Goal: Task Accomplishment & Management: Manage account settings

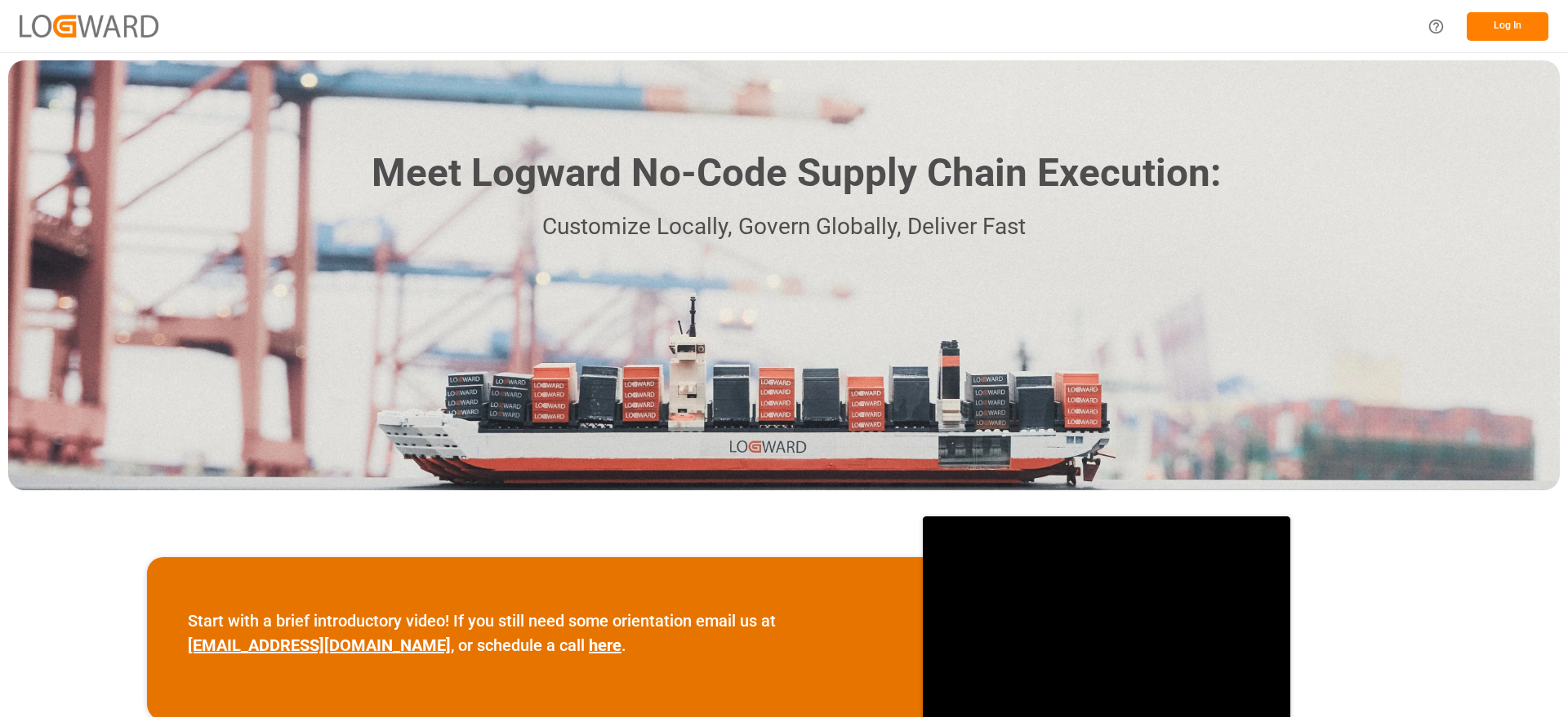
click at [1528, 29] on button "Log In" at bounding box center [1507, 26] width 82 height 29
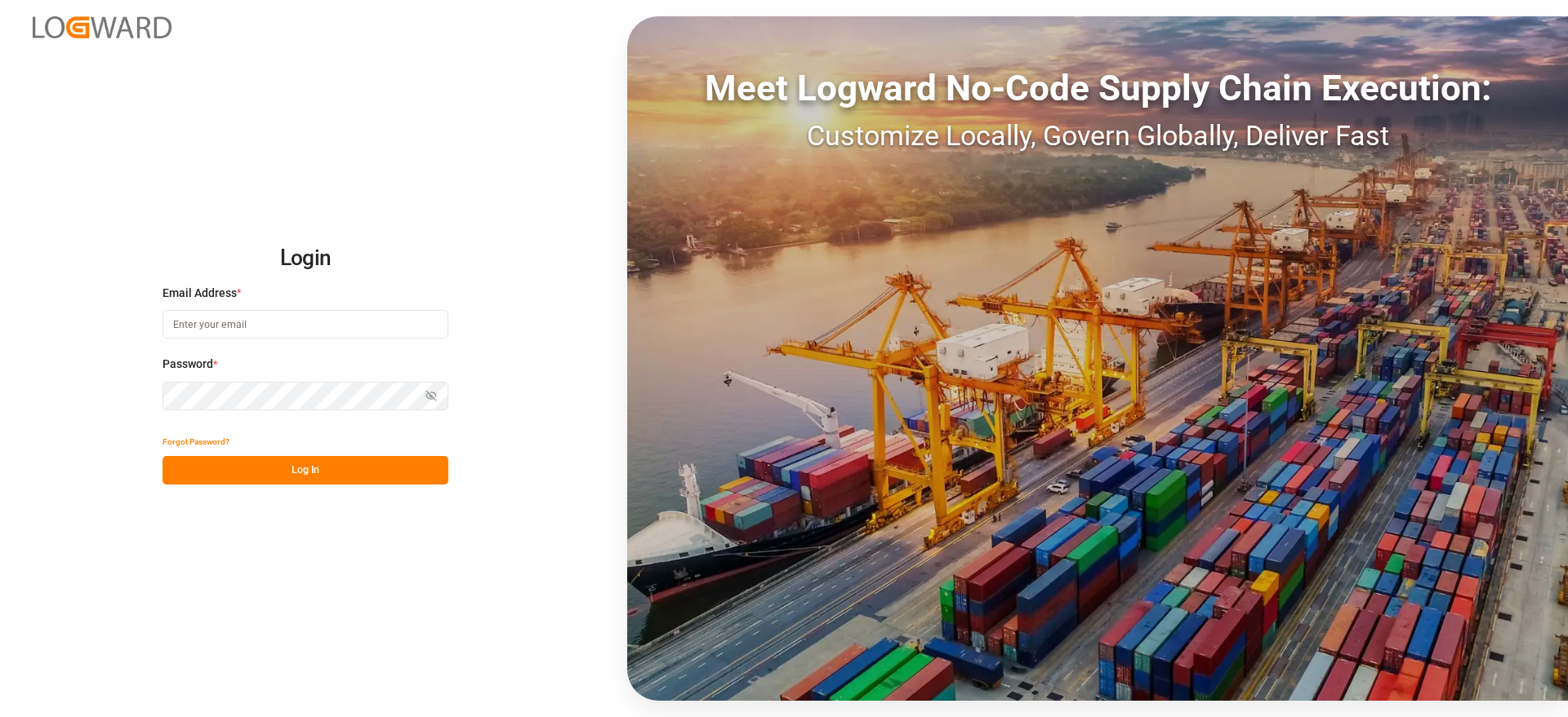
type input "[PERSON_NAME][EMAIL_ADDRESS][PERSON_NAME][DOMAIN_NAME]"
click at [296, 469] on button "Log In" at bounding box center [305, 470] width 286 height 29
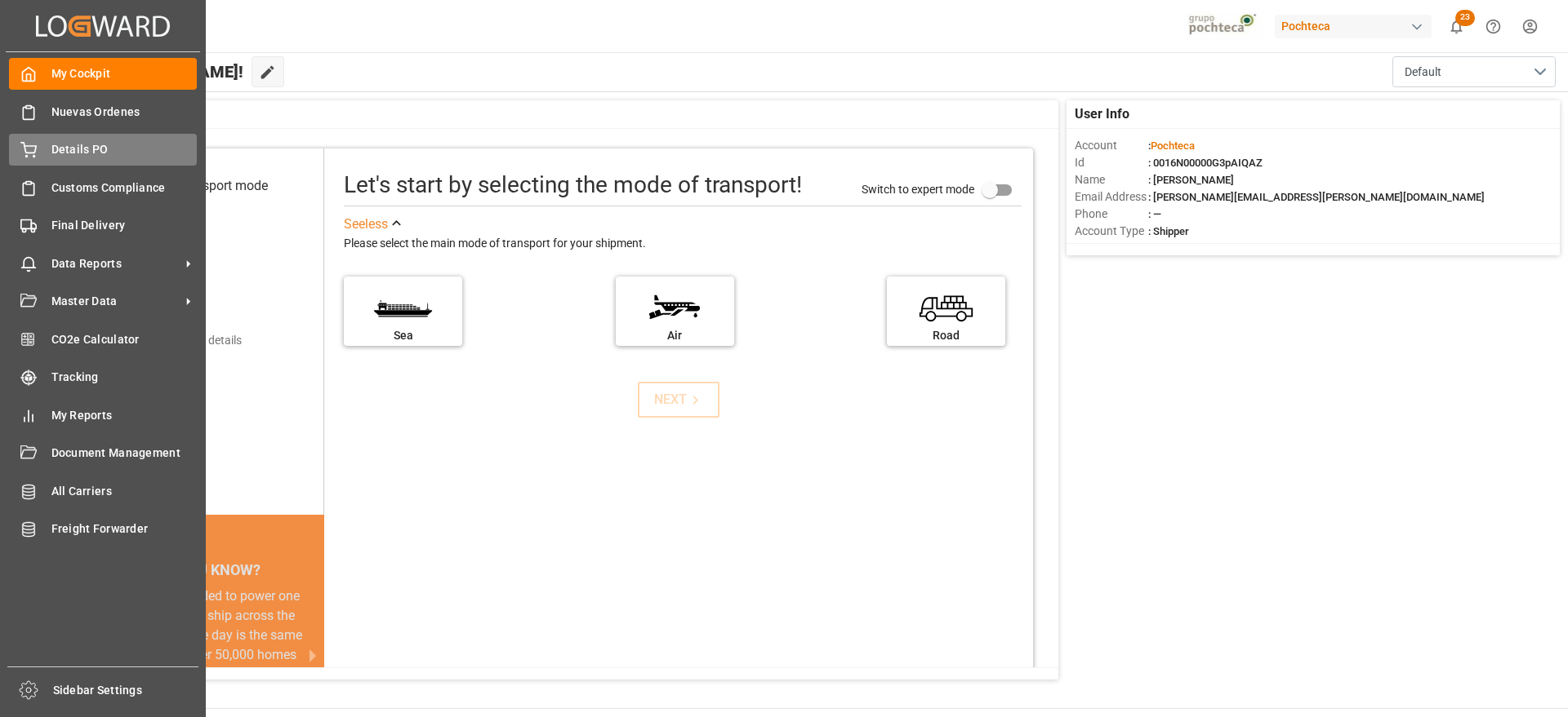
click at [72, 150] on span "Details PO" at bounding box center [124, 149] width 146 height 17
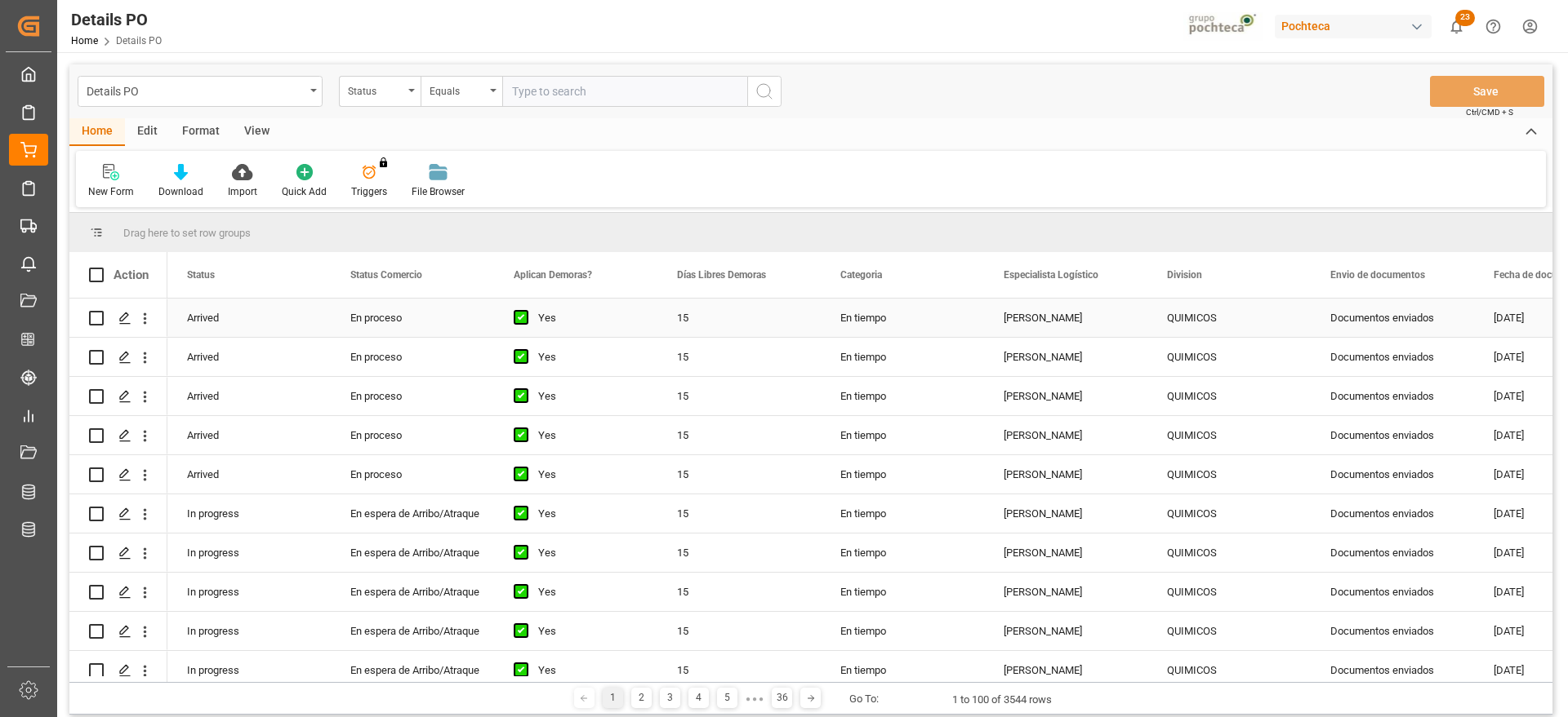
drag, startPoint x: 1204, startPoint y: 322, endPoint x: 1158, endPoint y: 330, distance: 46.7
click at [1204, 322] on div "QUIMICOS" at bounding box center [1229, 318] width 124 height 37
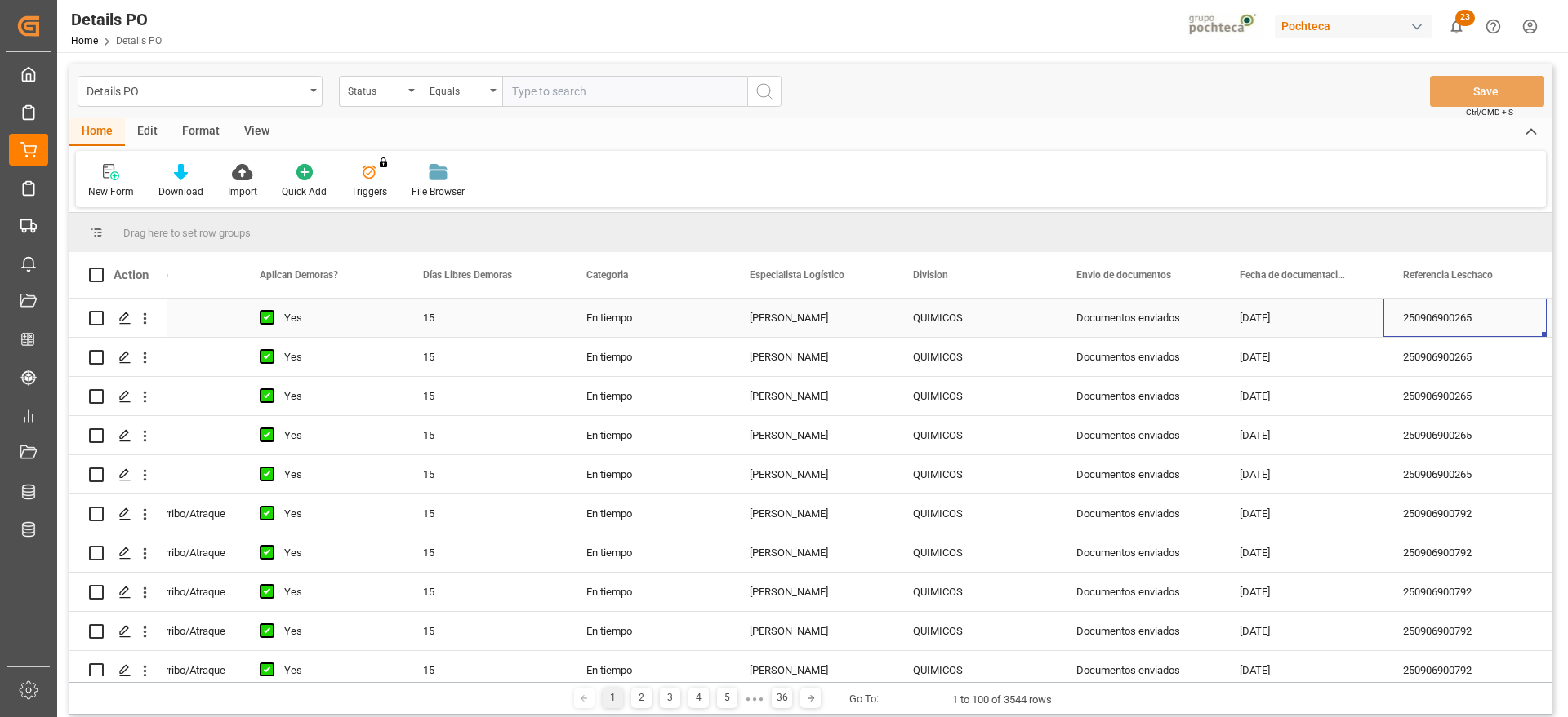
scroll to position [0, 417]
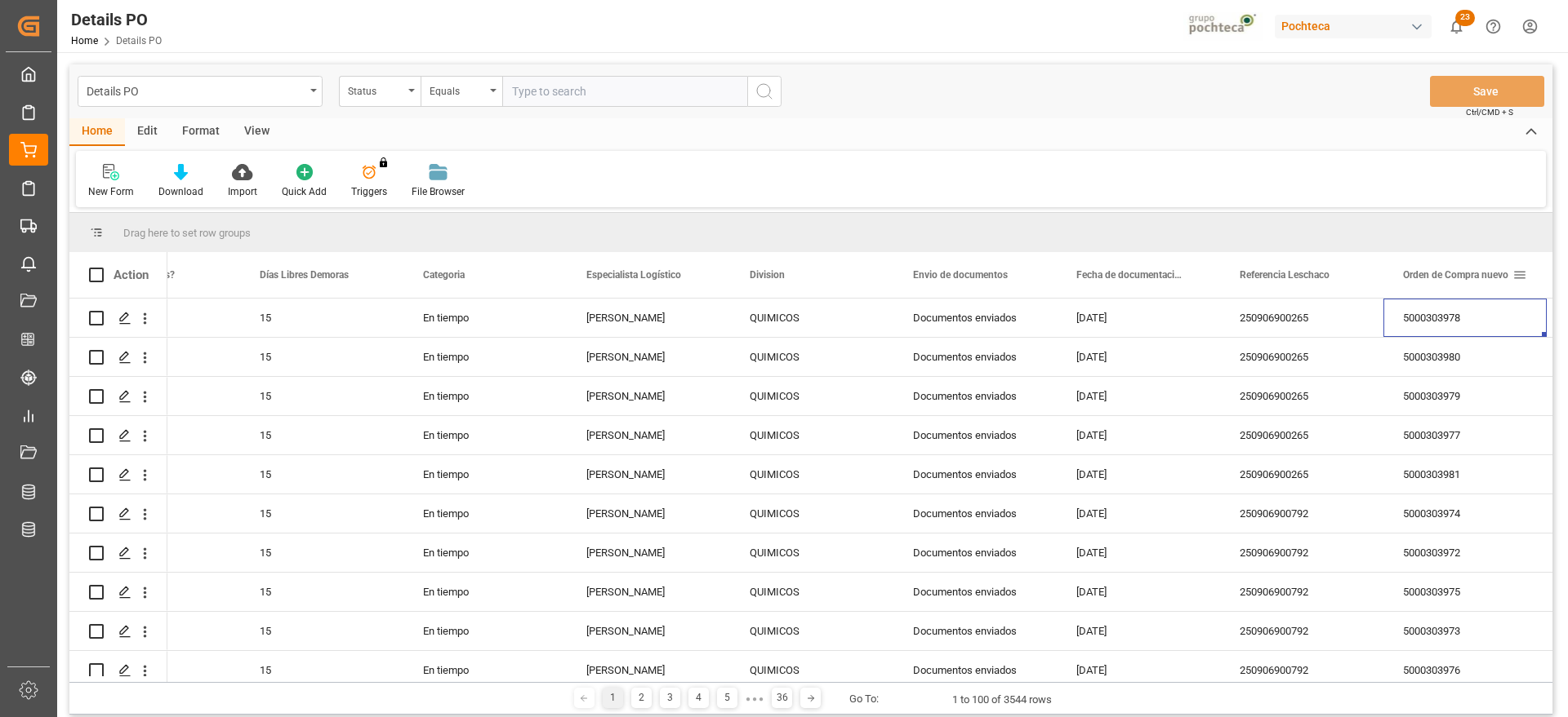
click at [1522, 276] on span at bounding box center [1519, 275] width 15 height 15
click at [1496, 283] on span "filter" at bounding box center [1490, 277] width 15 height 15
type input "5000306787"
click at [1474, 417] on button "Apply" at bounding box center [1483, 414] width 30 height 17
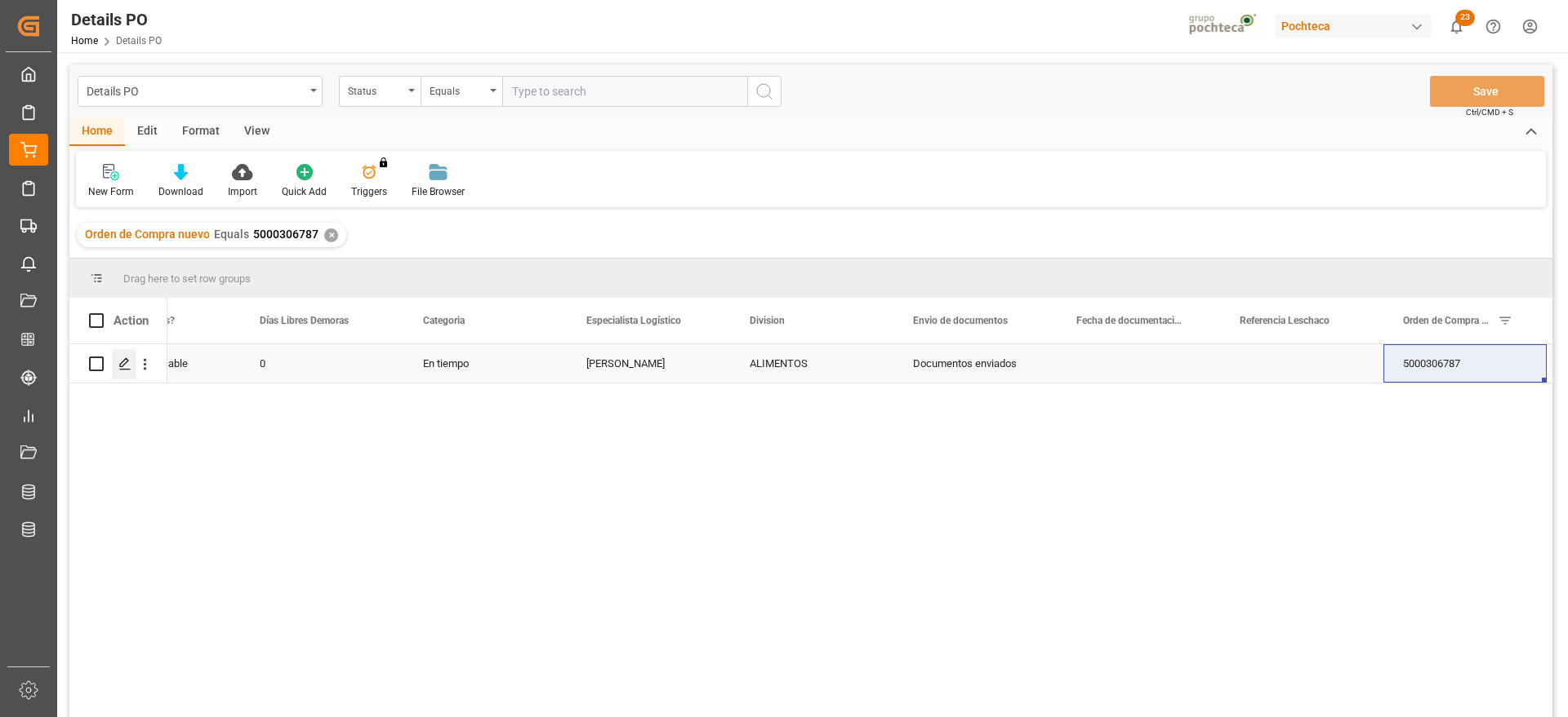
click at [124, 371] on div "Press SPACE to select this row." at bounding box center [124, 364] width 24 height 30
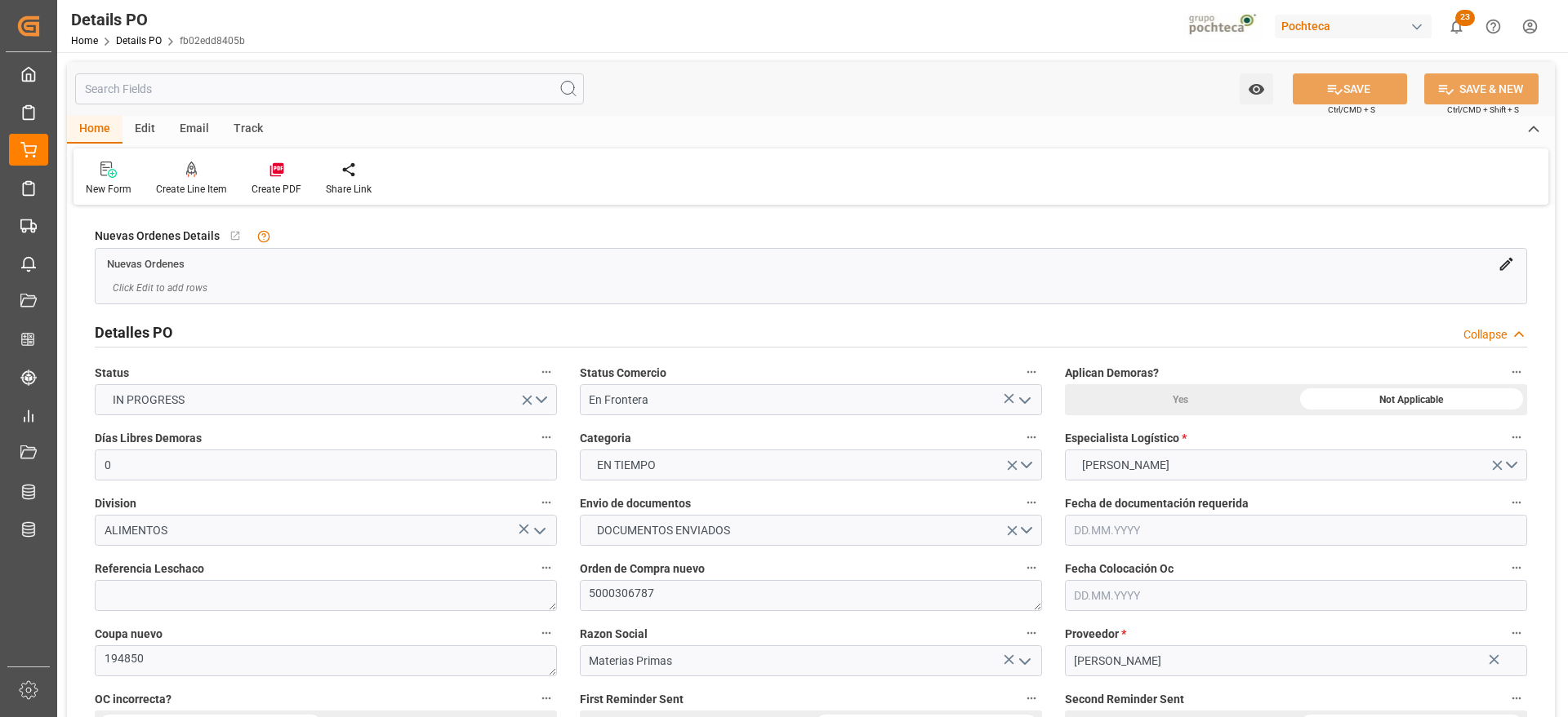
type input "0"
type input "[DATE]"
click at [245, 594] on textarea at bounding box center [325, 596] width 462 height 31
paste textarea "250906990145"
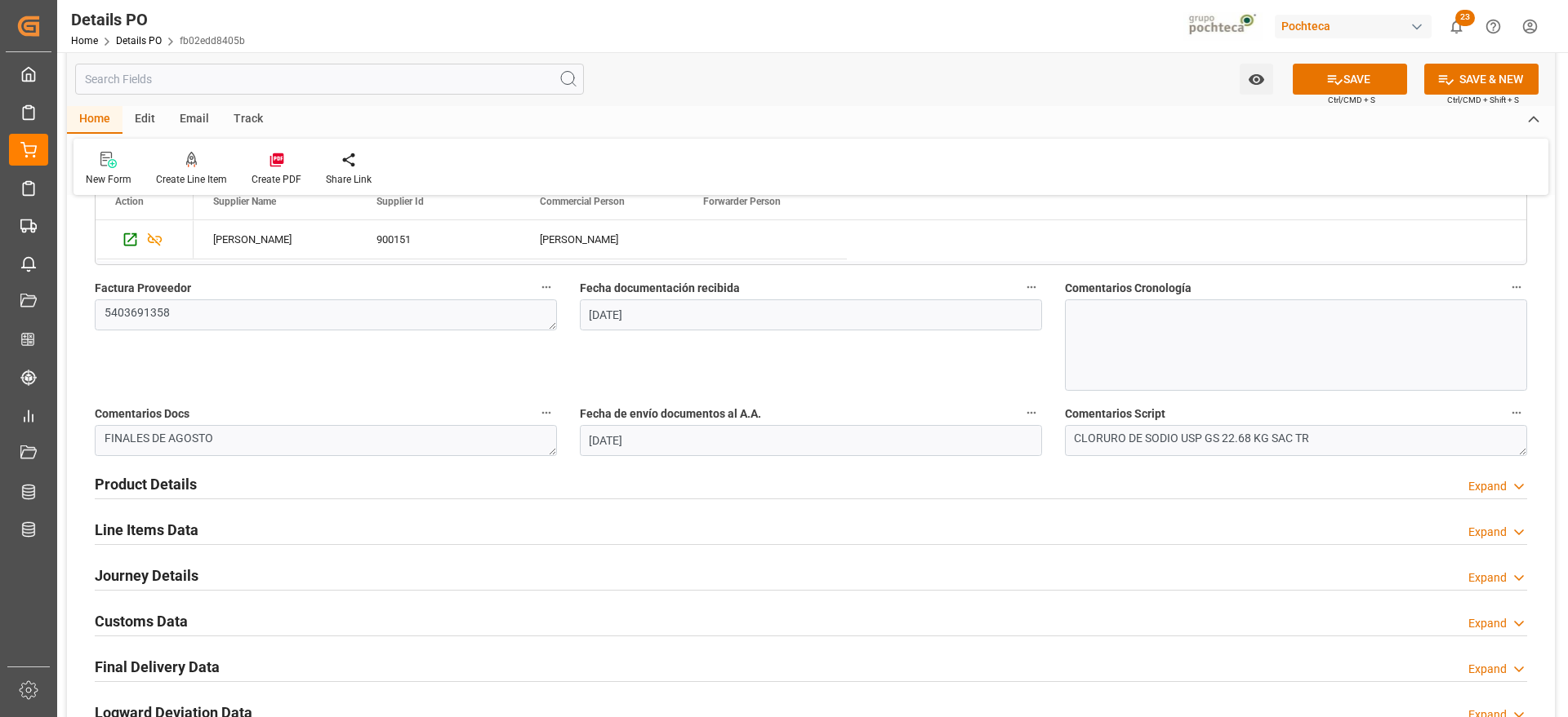
scroll to position [816, 0]
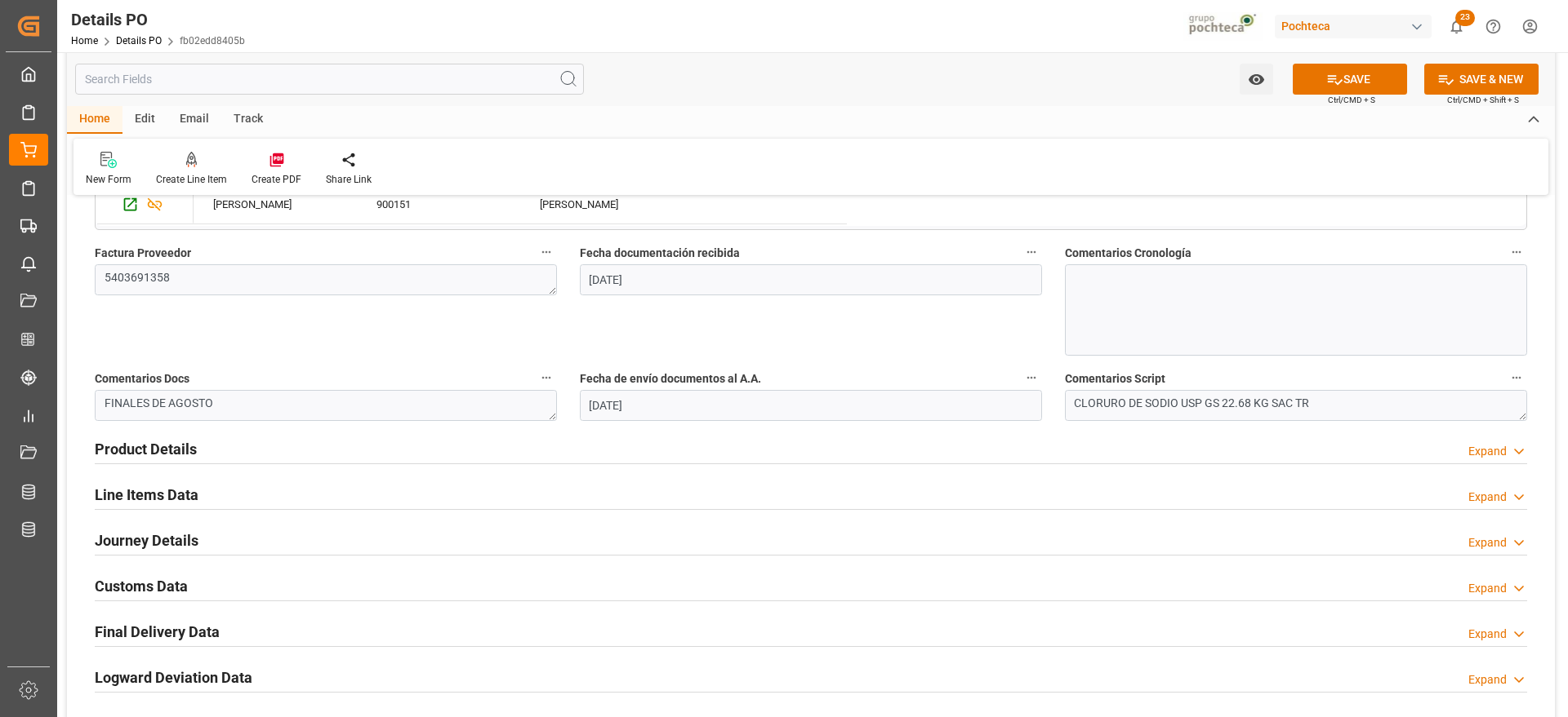
type textarea "250906990145"
click at [151, 448] on h2 "Product Details" at bounding box center [145, 448] width 102 height 22
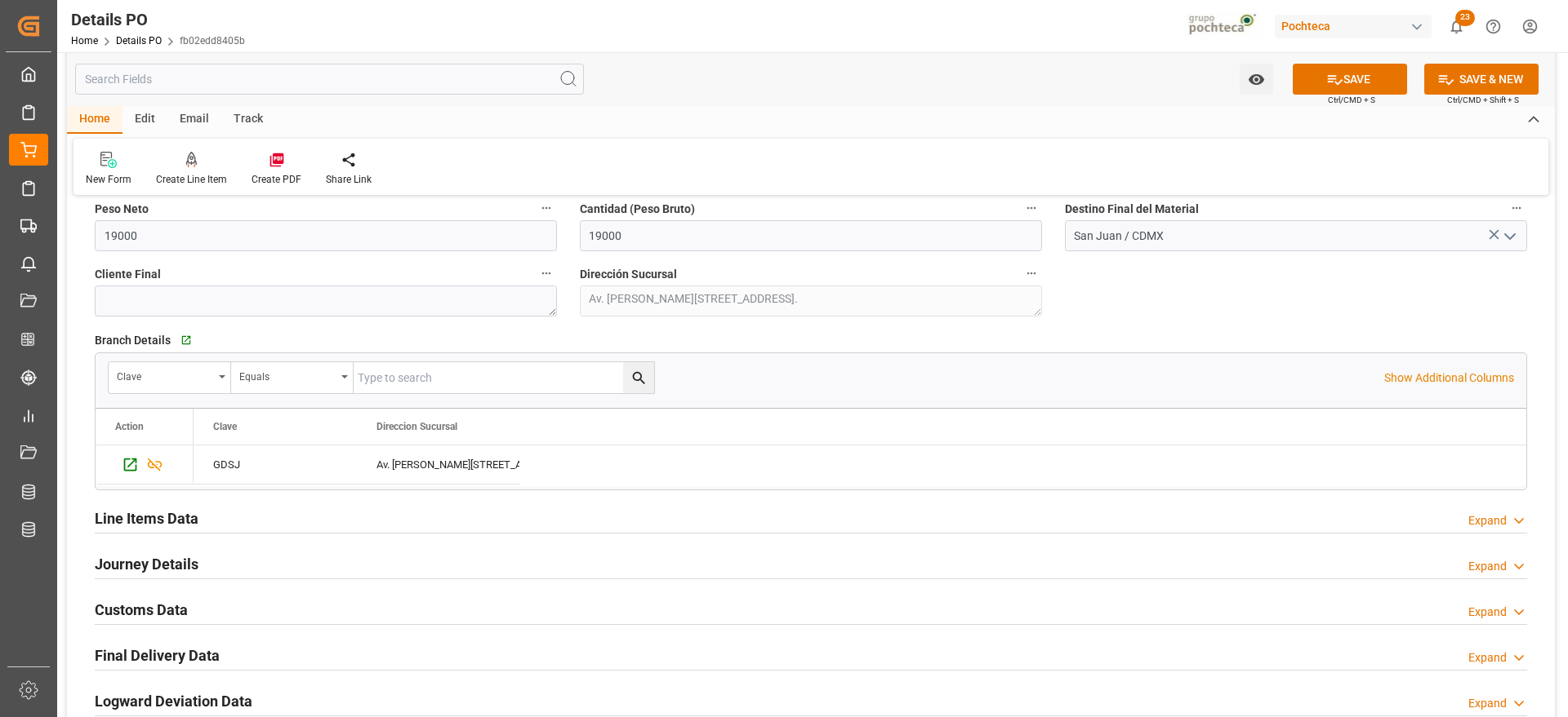
scroll to position [1122, 0]
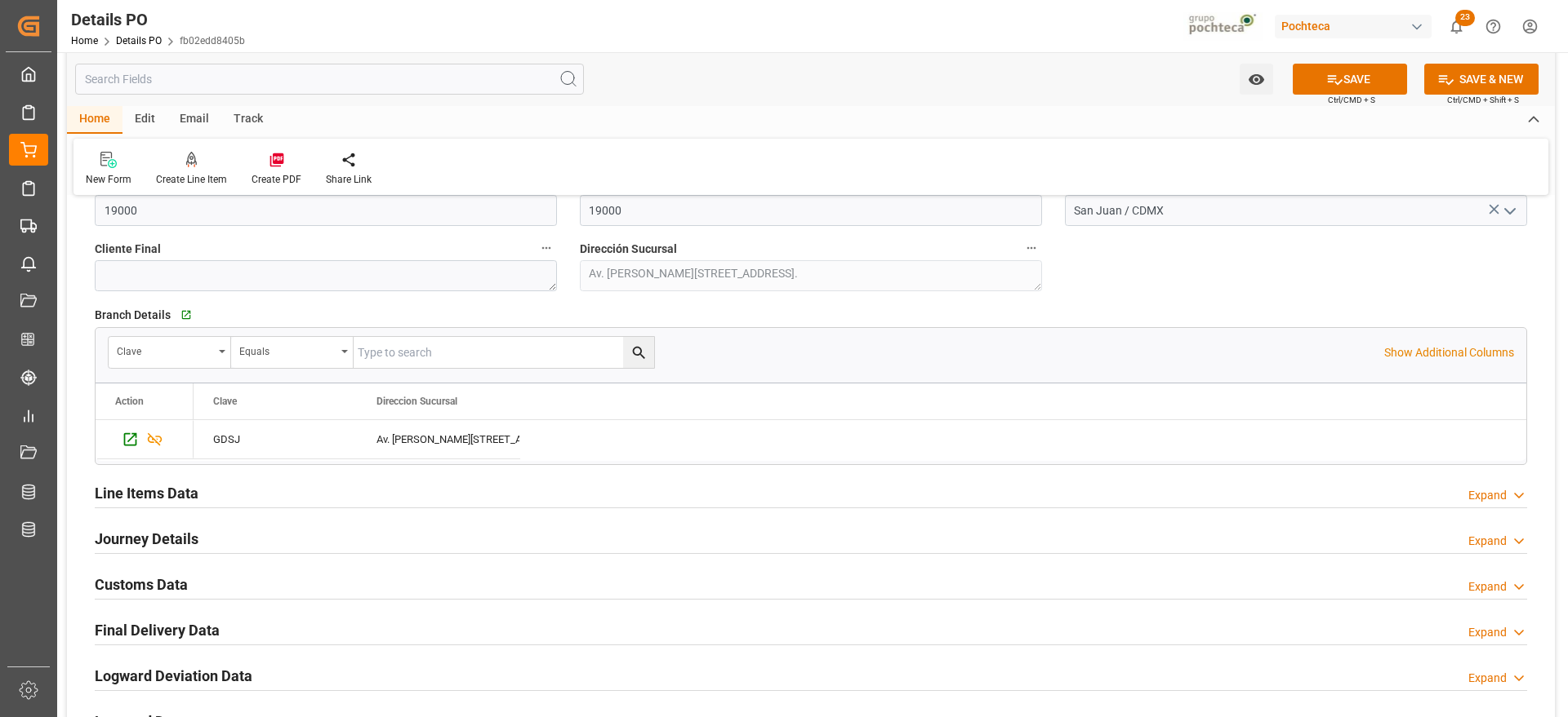
click at [156, 501] on h2 "Line Items Data" at bounding box center [146, 493] width 103 height 22
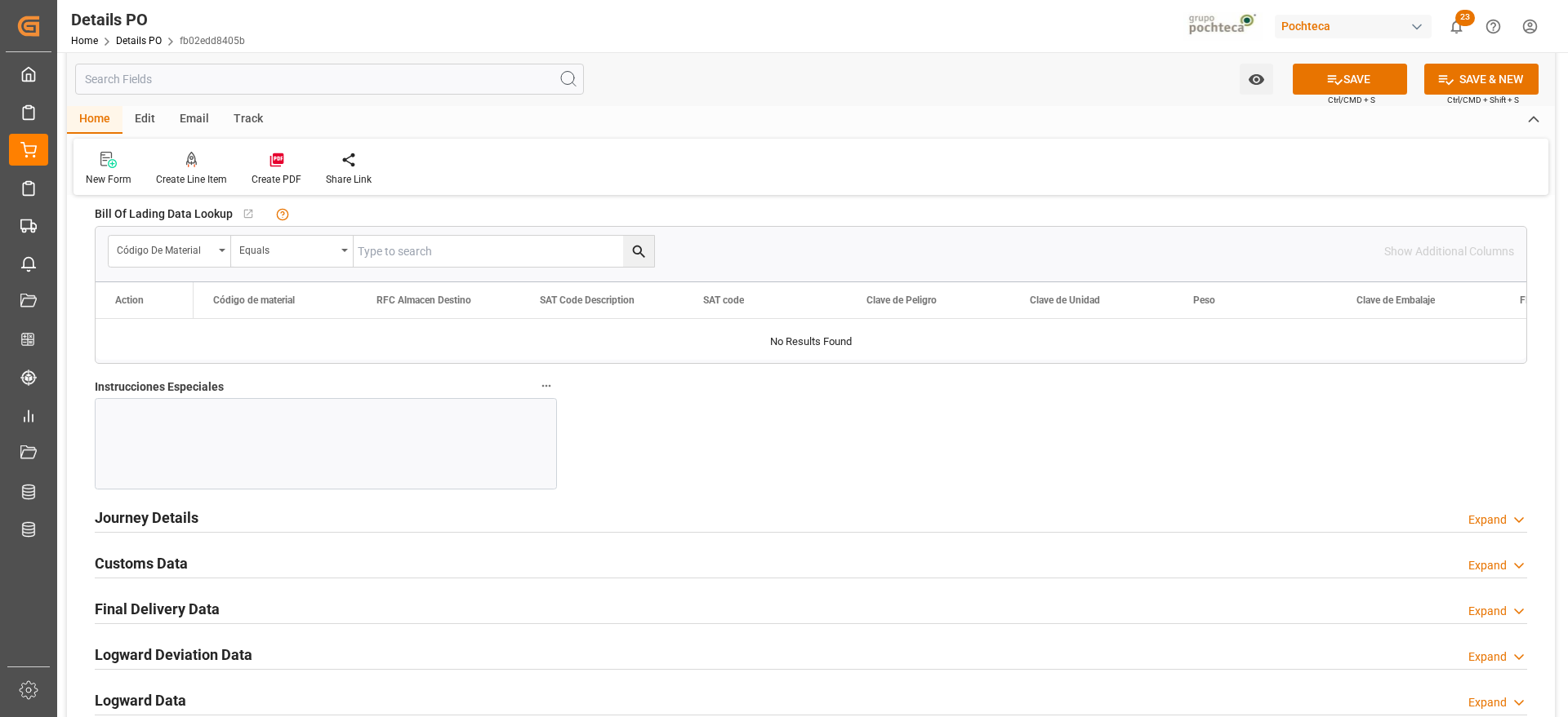
scroll to position [1836, 0]
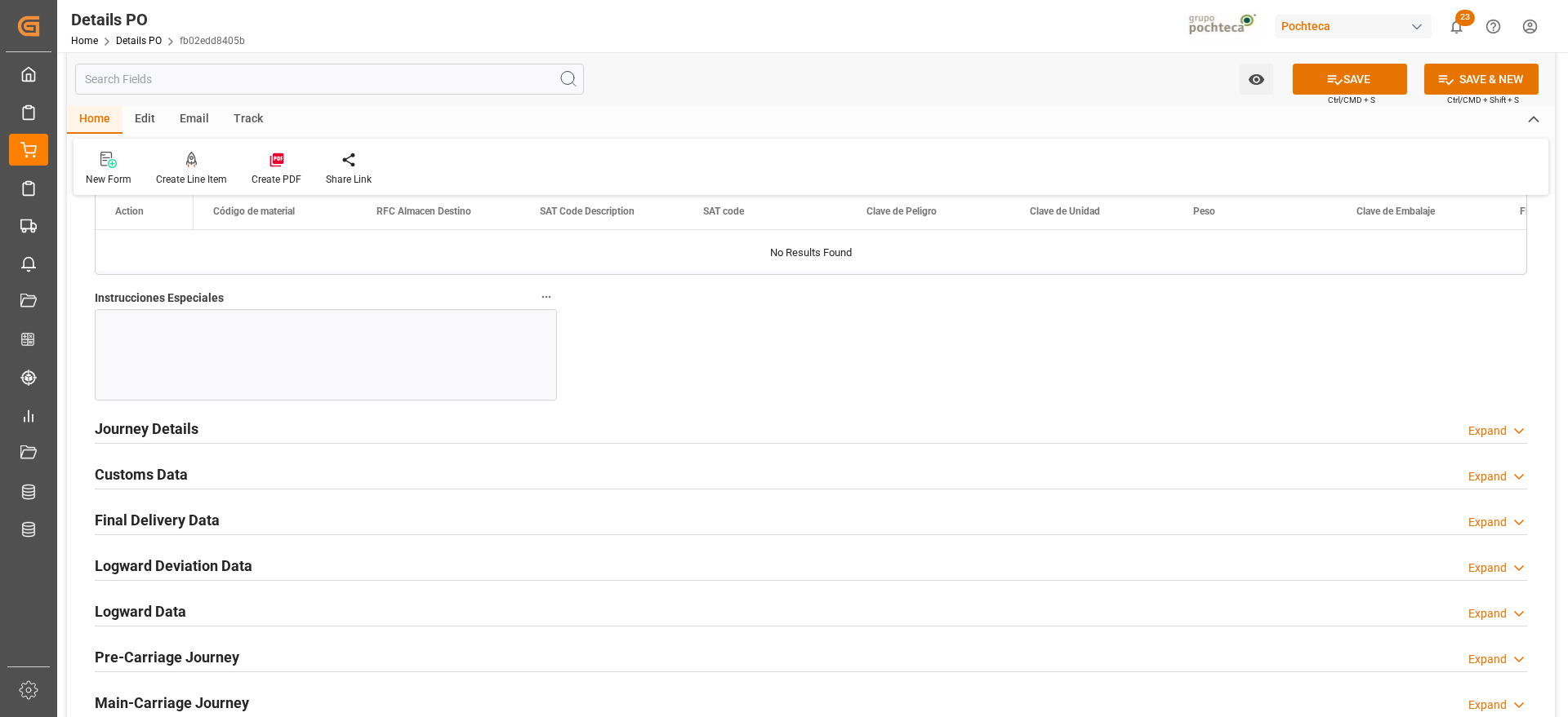
click at [177, 425] on h2 "Journey Details" at bounding box center [146, 428] width 103 height 22
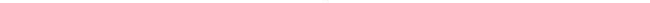
scroll to position [587, 0]
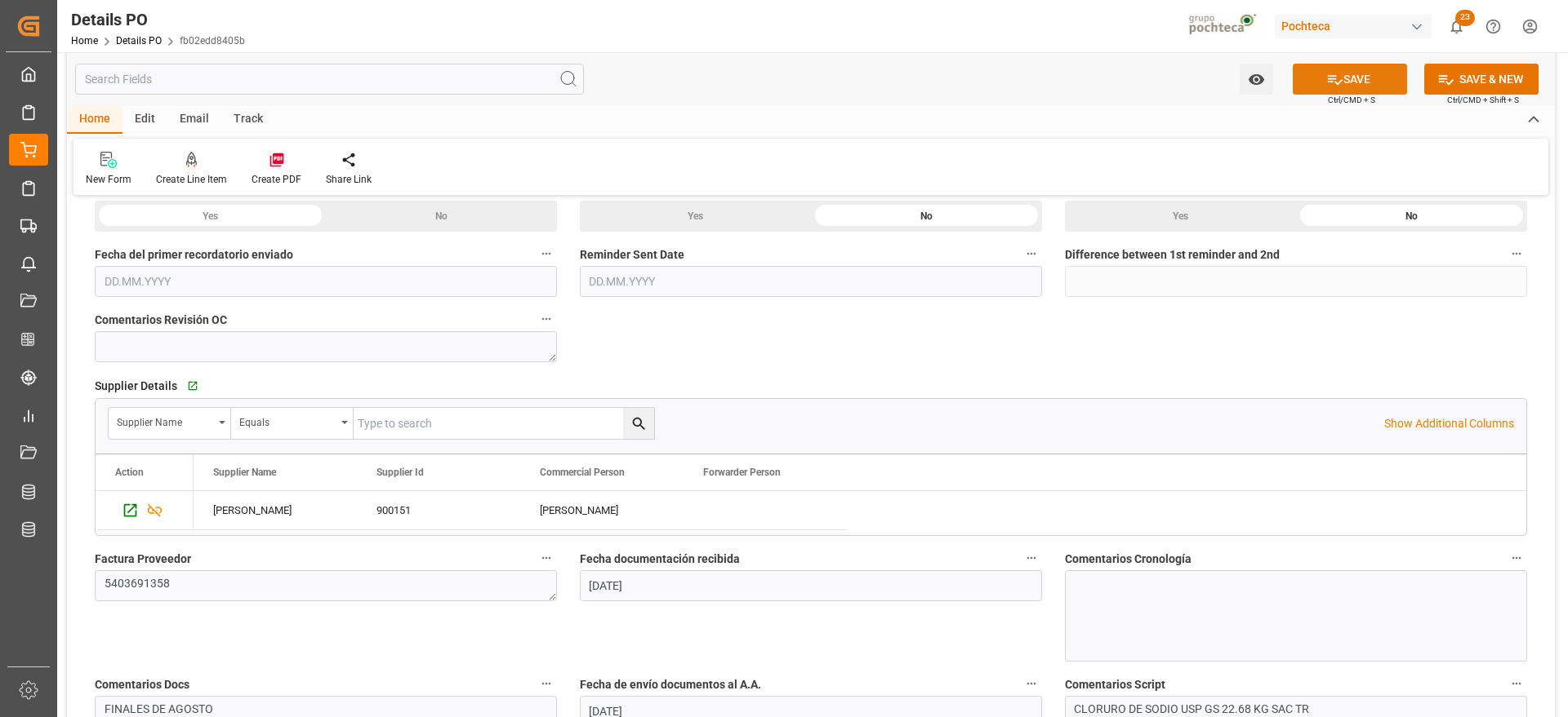
click at [1351, 82] on button "SAVE" at bounding box center [1349, 79] width 114 height 31
click at [1212, 518] on div "[PERSON_NAME] SALT 900151 [PERSON_NAME]" at bounding box center [860, 510] width 1332 height 39
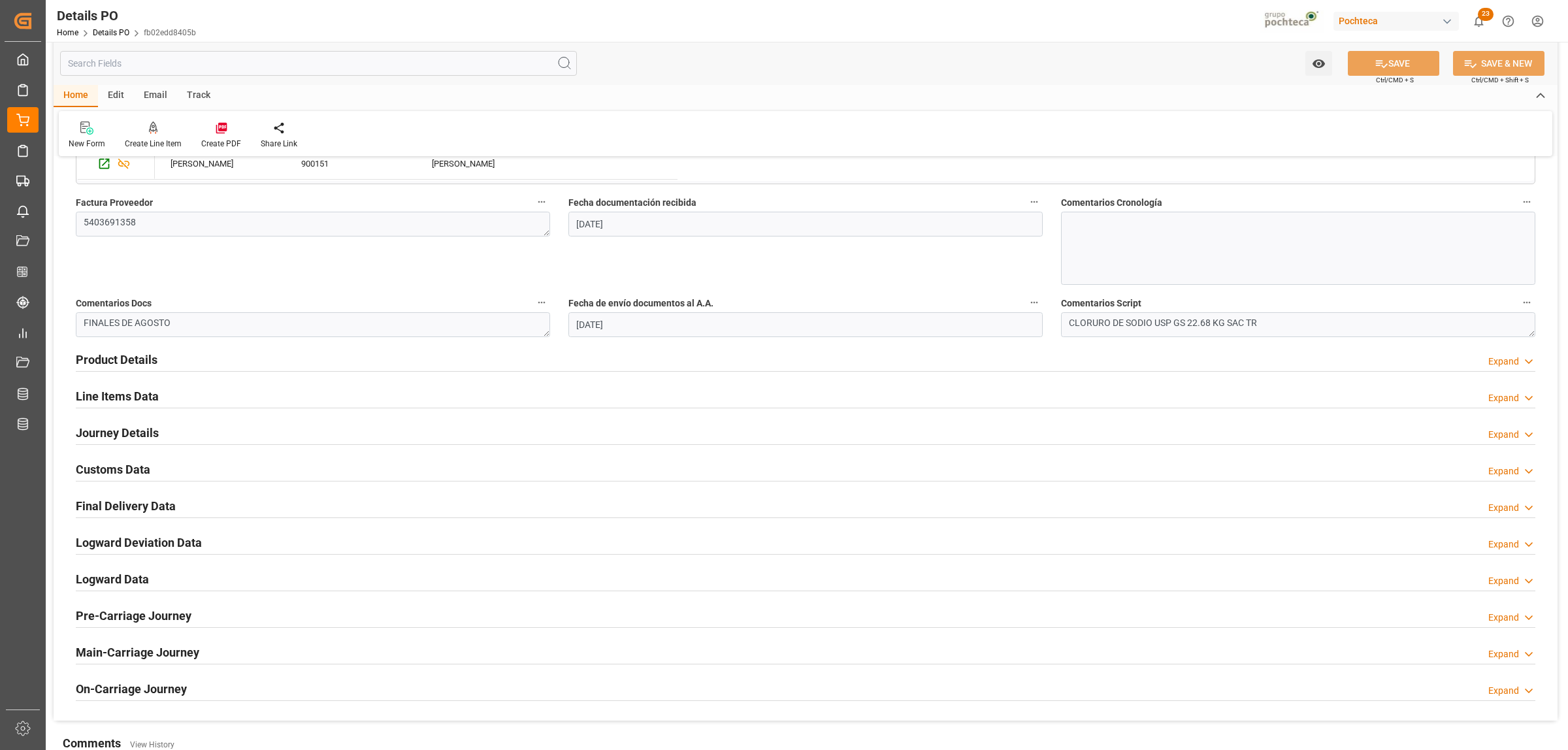
scroll to position [735, 0]
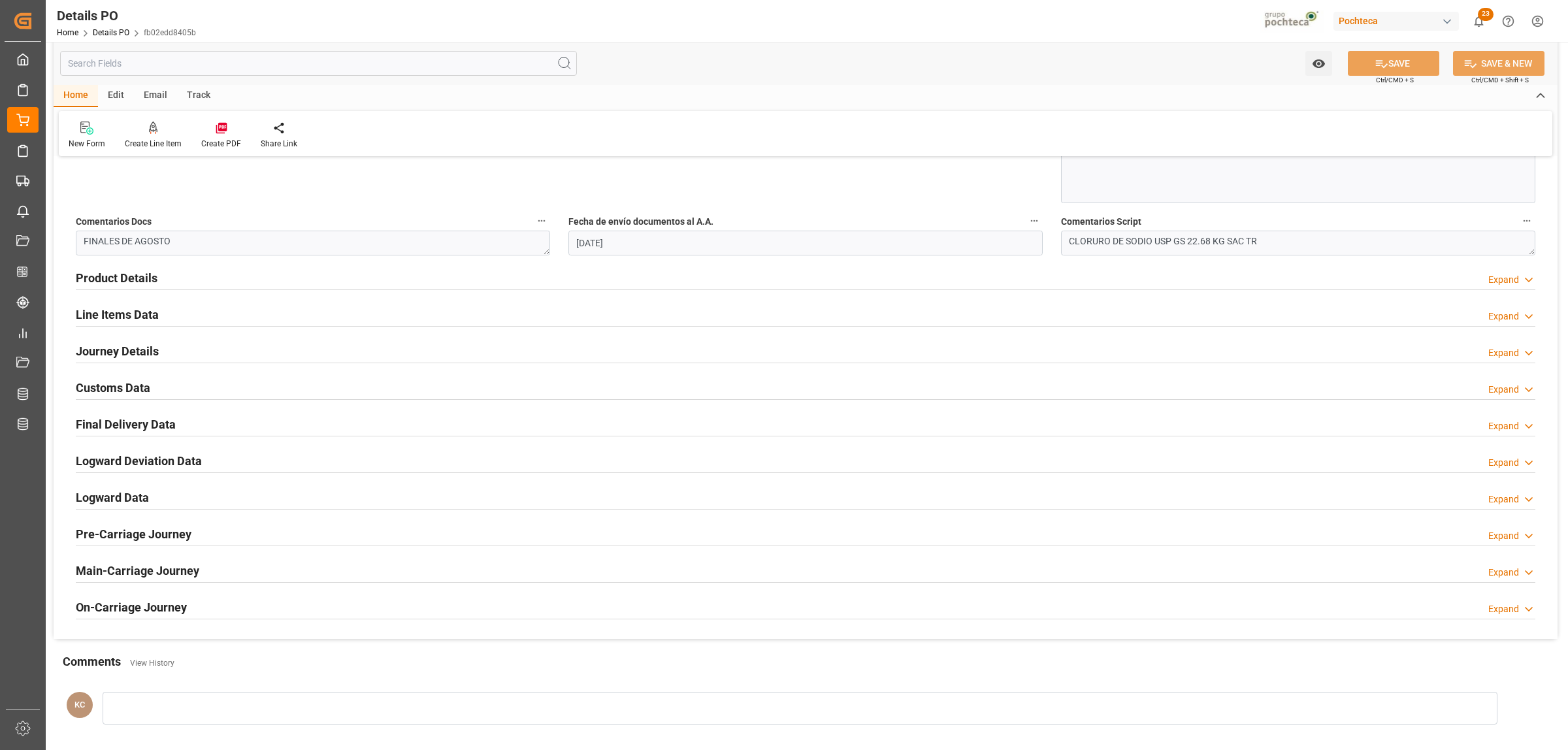
click at [99, 384] on h2 "Customs Data" at bounding box center [113, 388] width 74 height 17
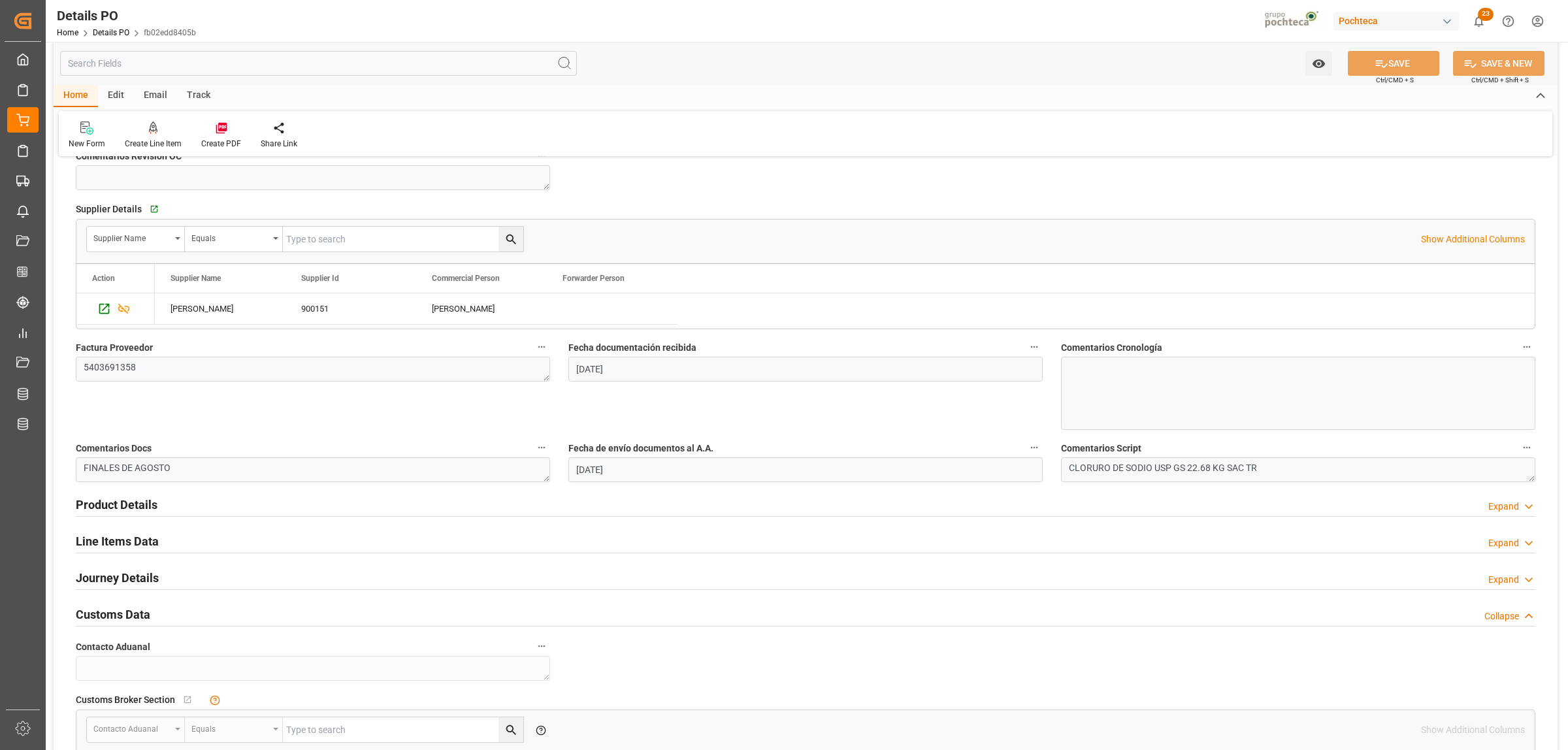
scroll to position [0, 0]
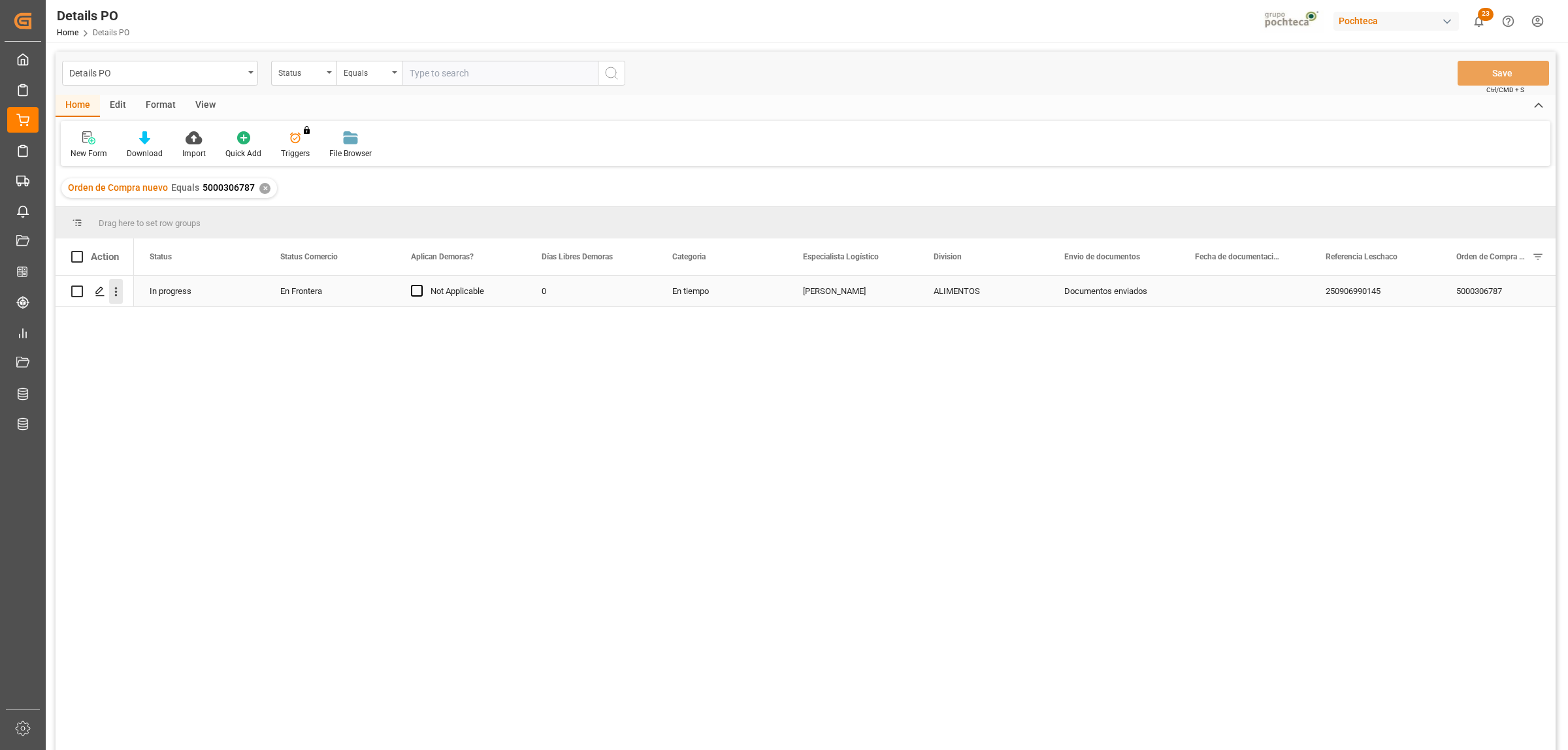
click at [118, 288] on icon "open menu" at bounding box center [116, 292] width 14 height 14
click at [208, 449] on span "Create and Link Child Object" at bounding box center [202, 452] width 119 height 14
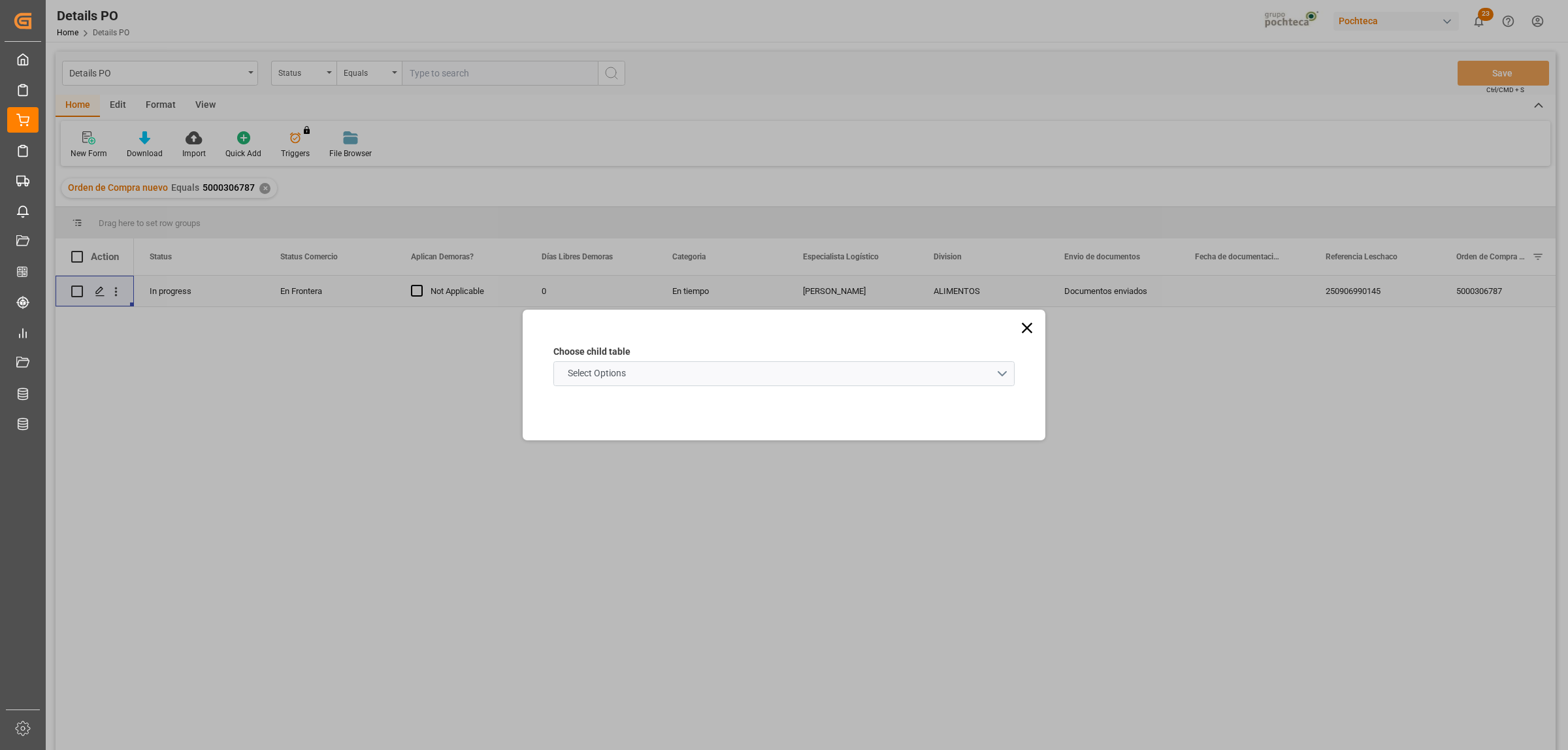
click at [1005, 378] on schema "Select Options" at bounding box center [783, 374] width 461 height 25
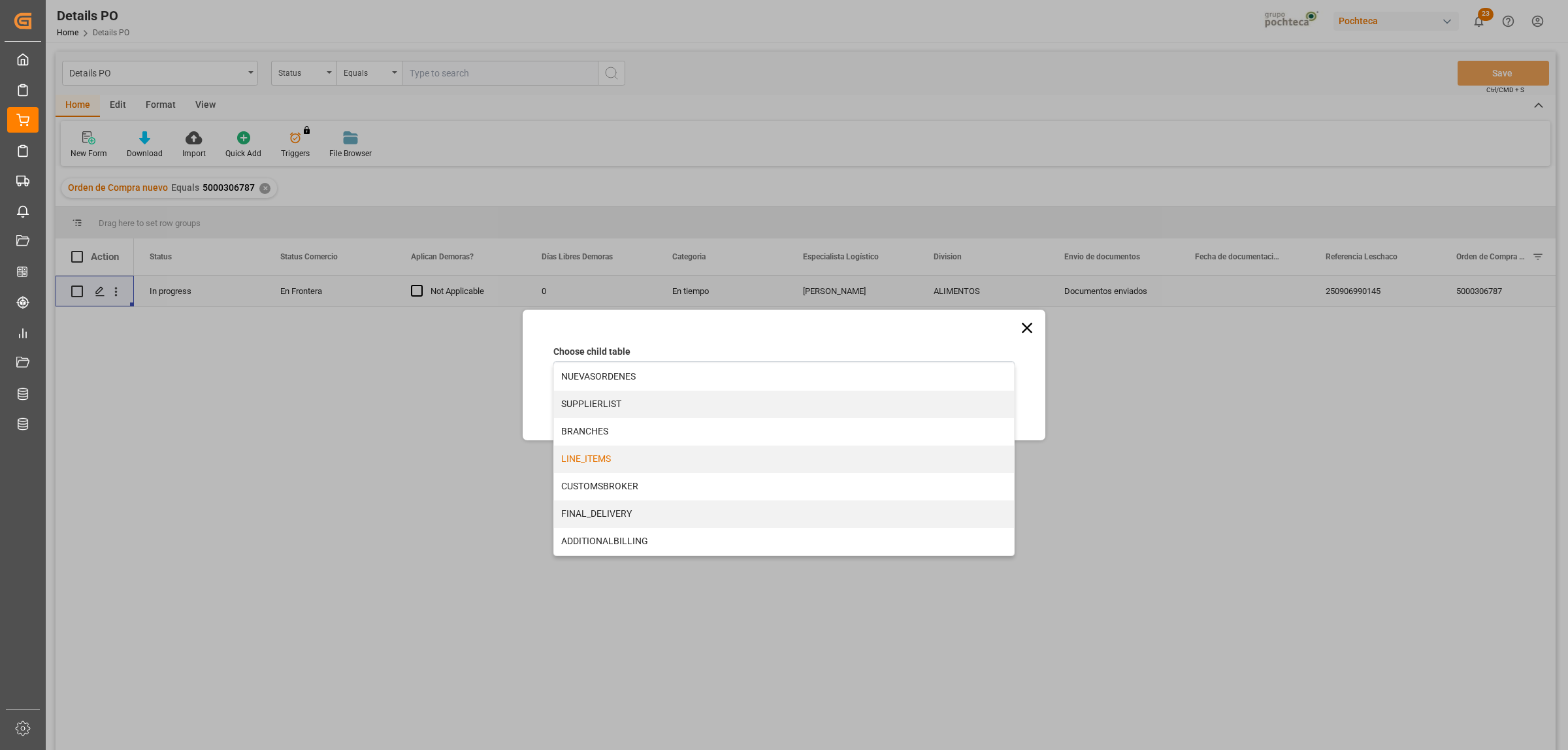
click at [567, 466] on div "LINE_ITEMS" at bounding box center [783, 458] width 460 height 27
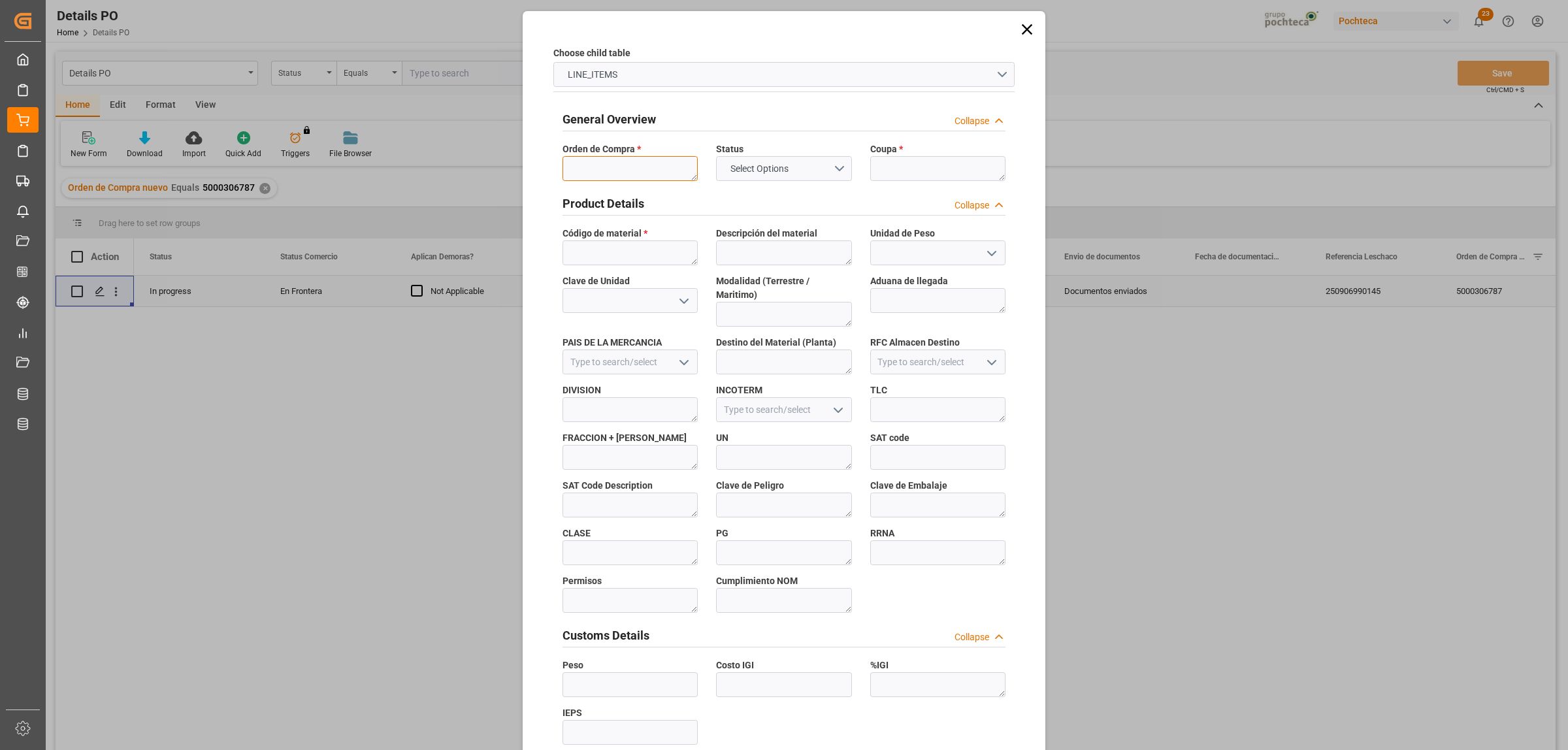
click at [611, 175] on textarea at bounding box center [630, 168] width 135 height 25
paste textarea "5000306787"
type textarea "5000306787"
click at [883, 177] on textarea at bounding box center [938, 168] width 135 height 25
paste textarea "194850"
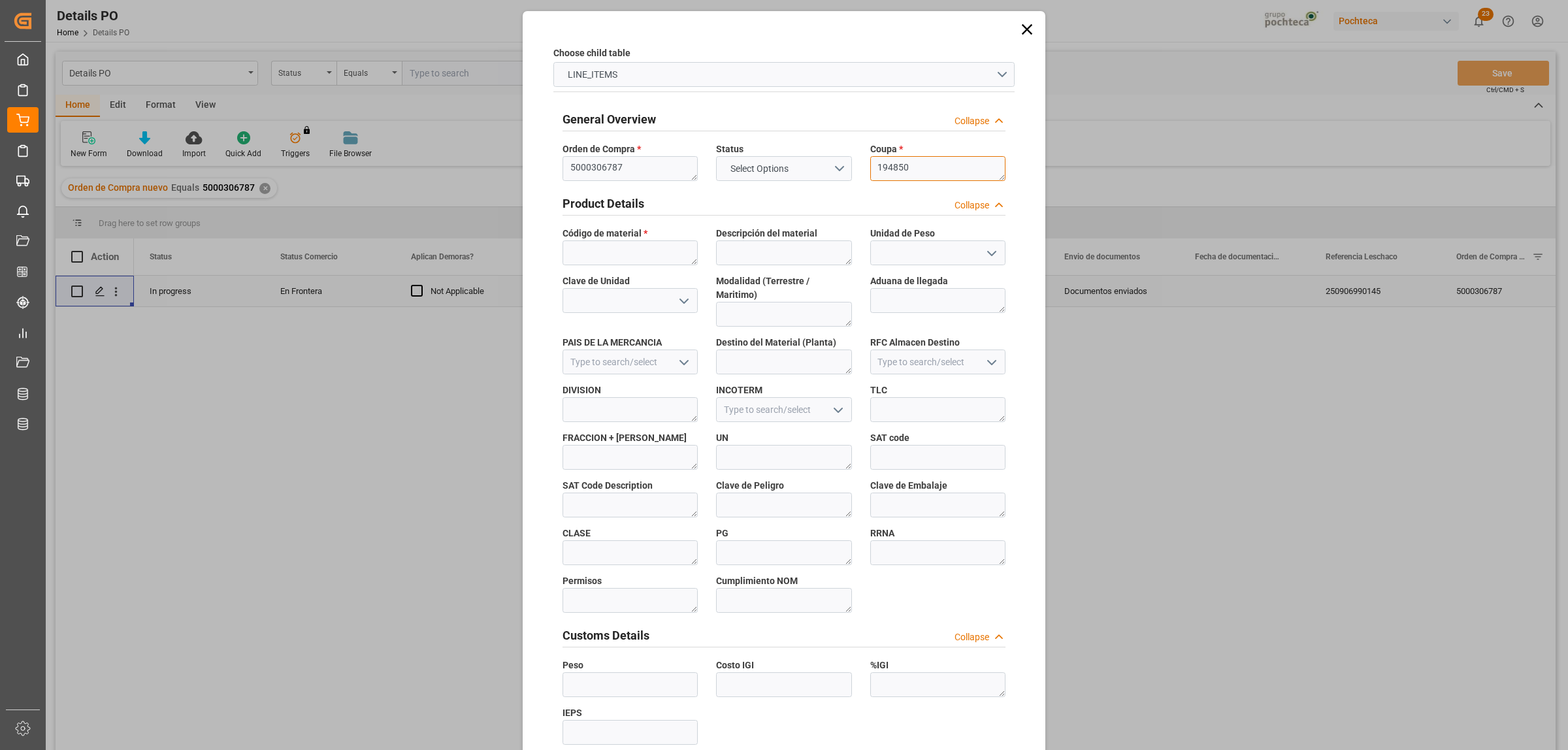
type textarea "194850"
click at [628, 260] on textarea at bounding box center [630, 253] width 135 height 25
paste textarea "66723"
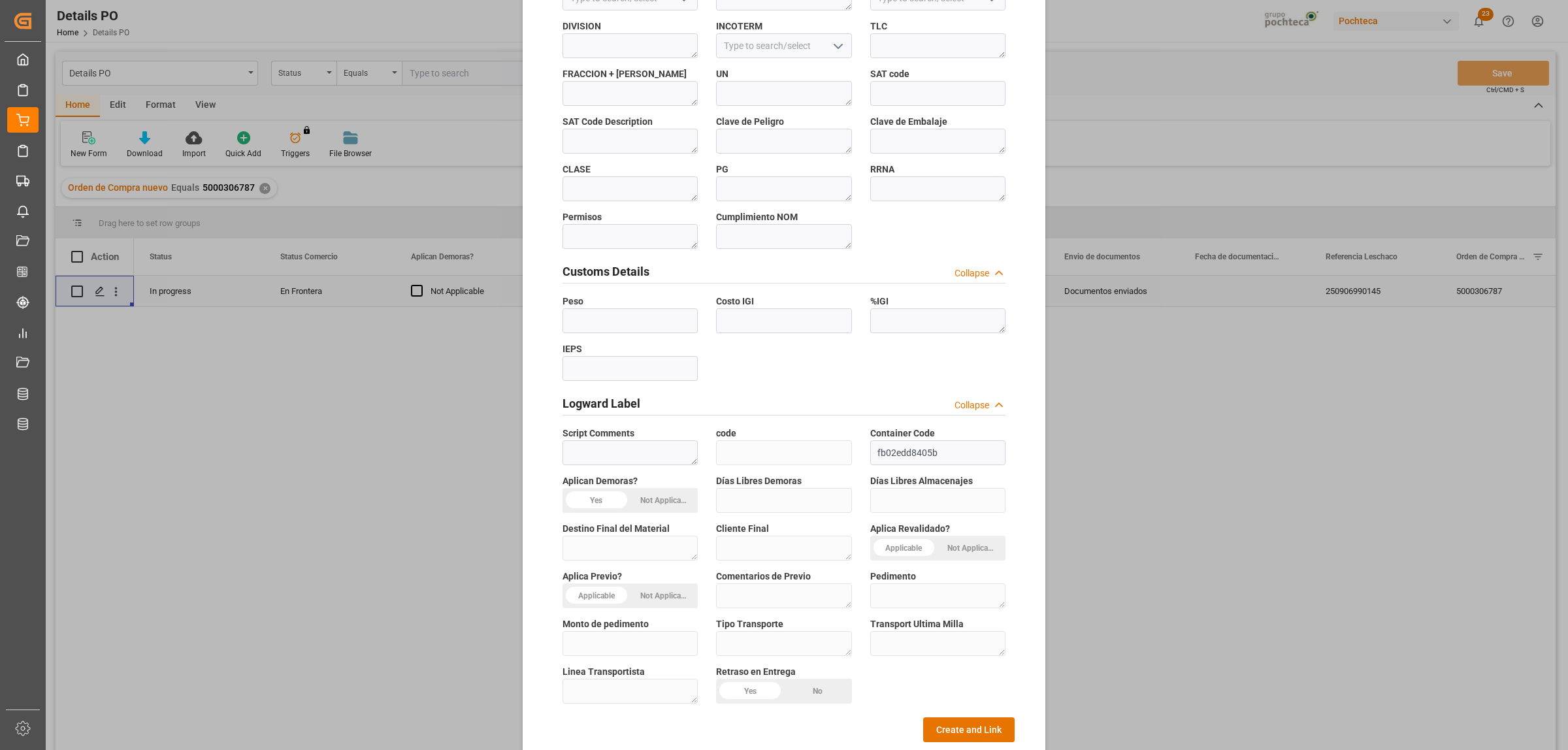
scroll to position [383, 0]
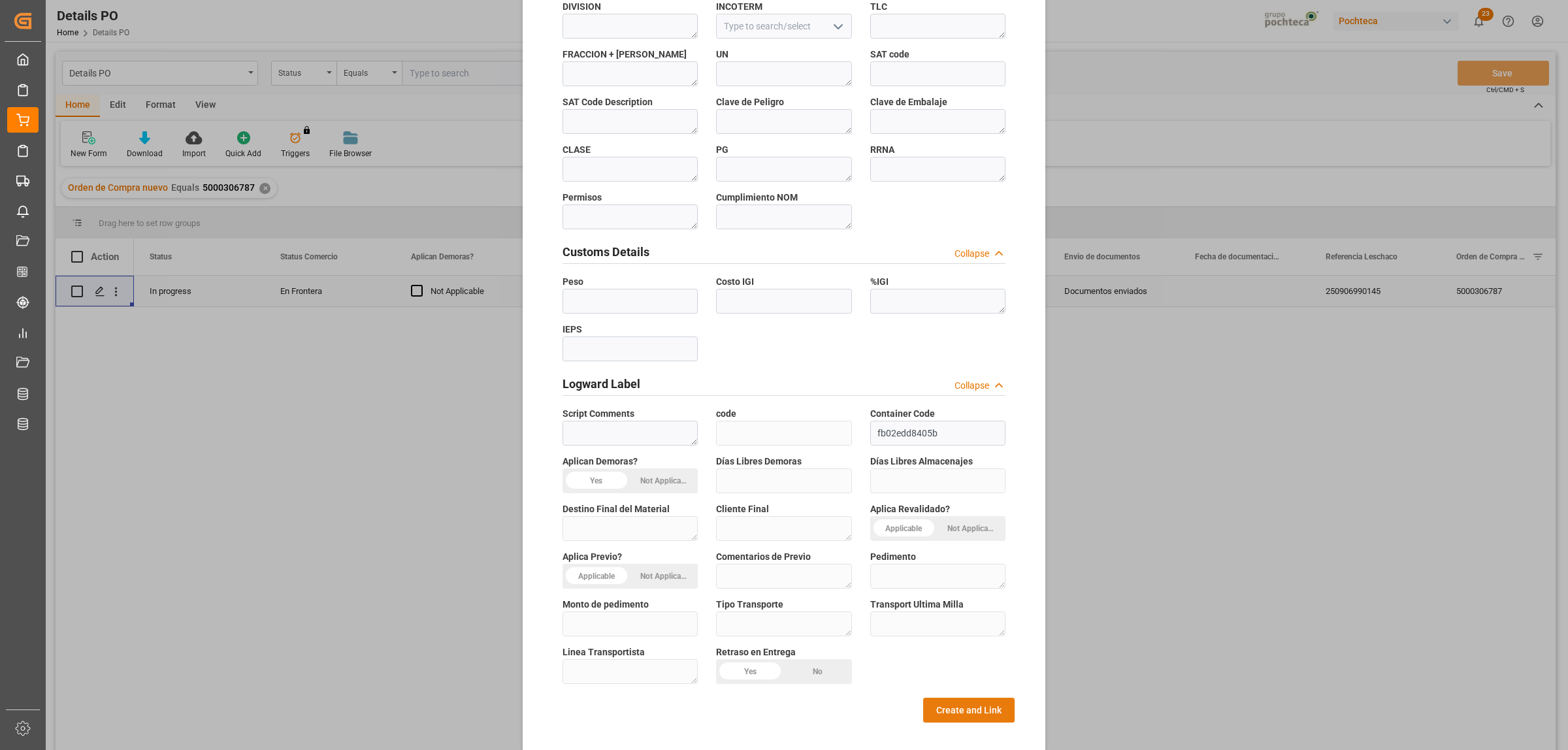
type textarea "66723"
click at [948, 573] on button "Create and Link" at bounding box center [968, 710] width 91 height 25
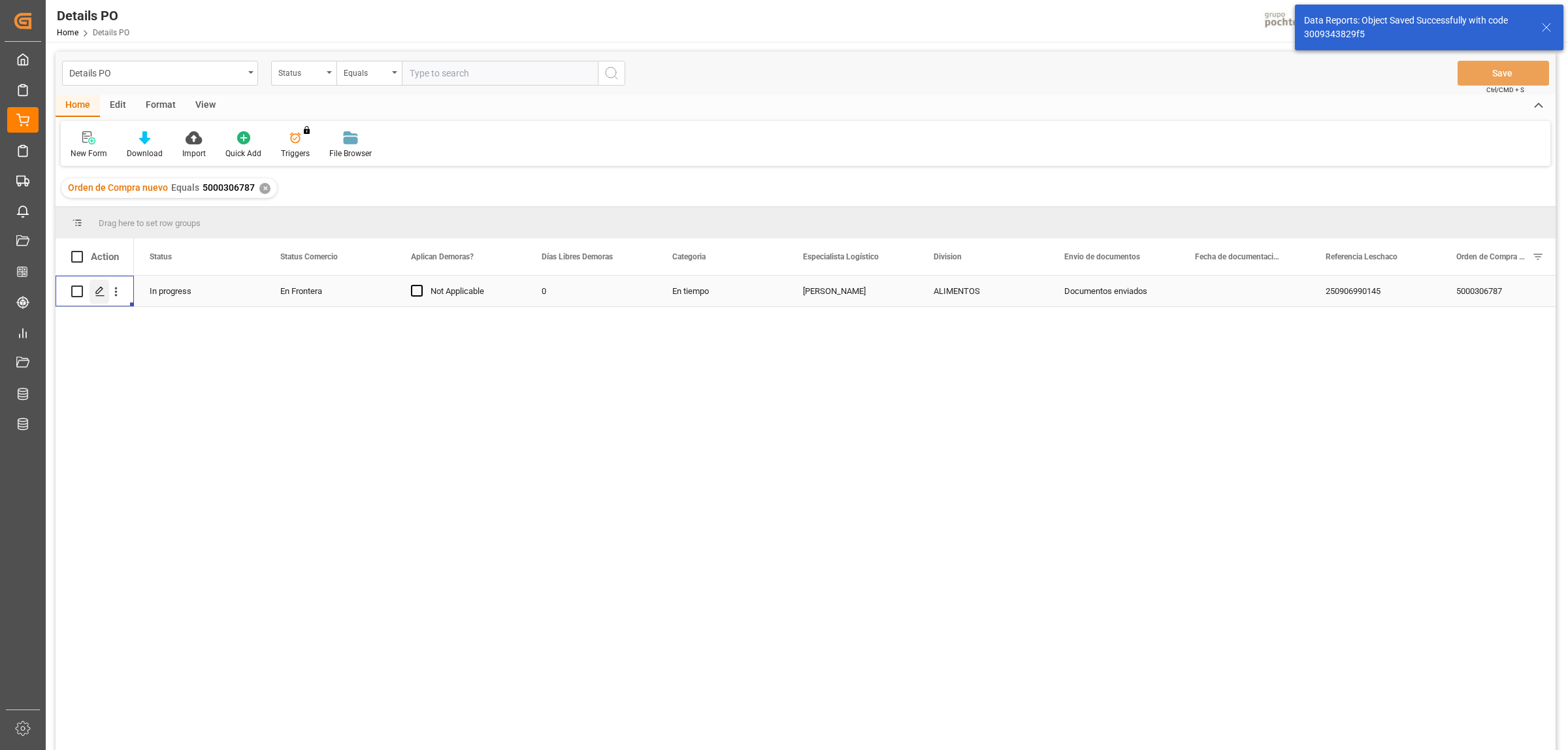
click at [96, 297] on div "Press SPACE to select this row." at bounding box center [99, 292] width 19 height 24
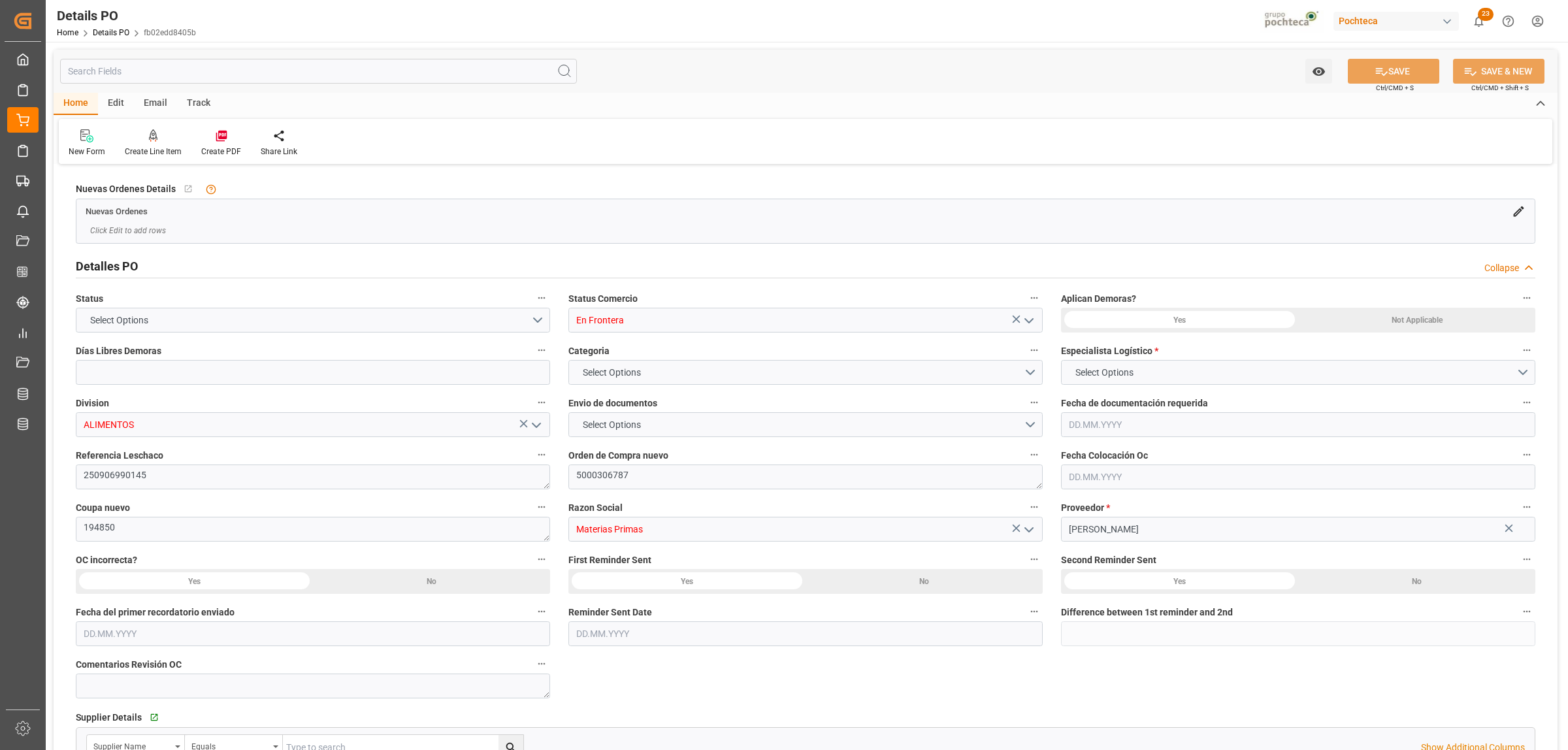
type input "0"
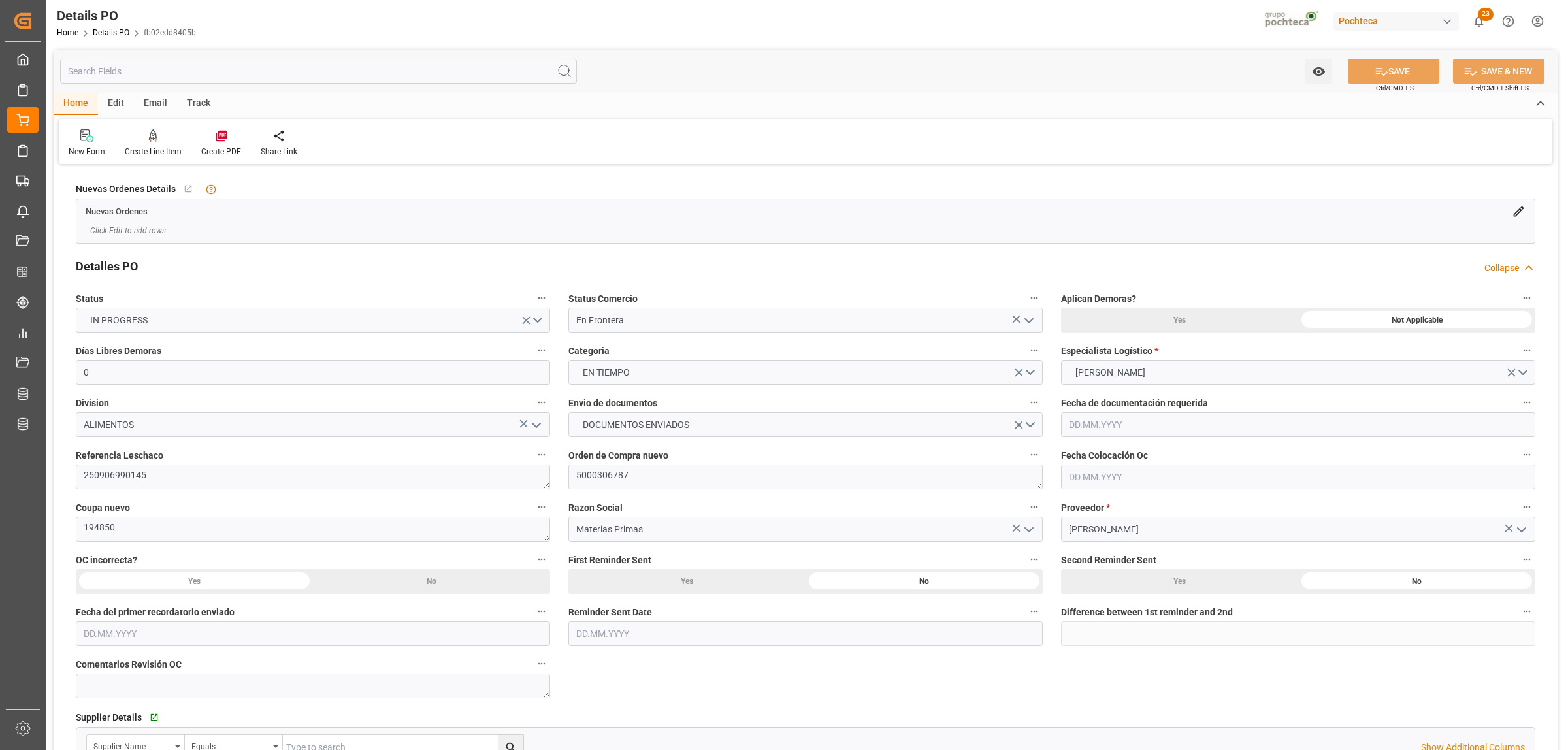
type input "[DATE]"
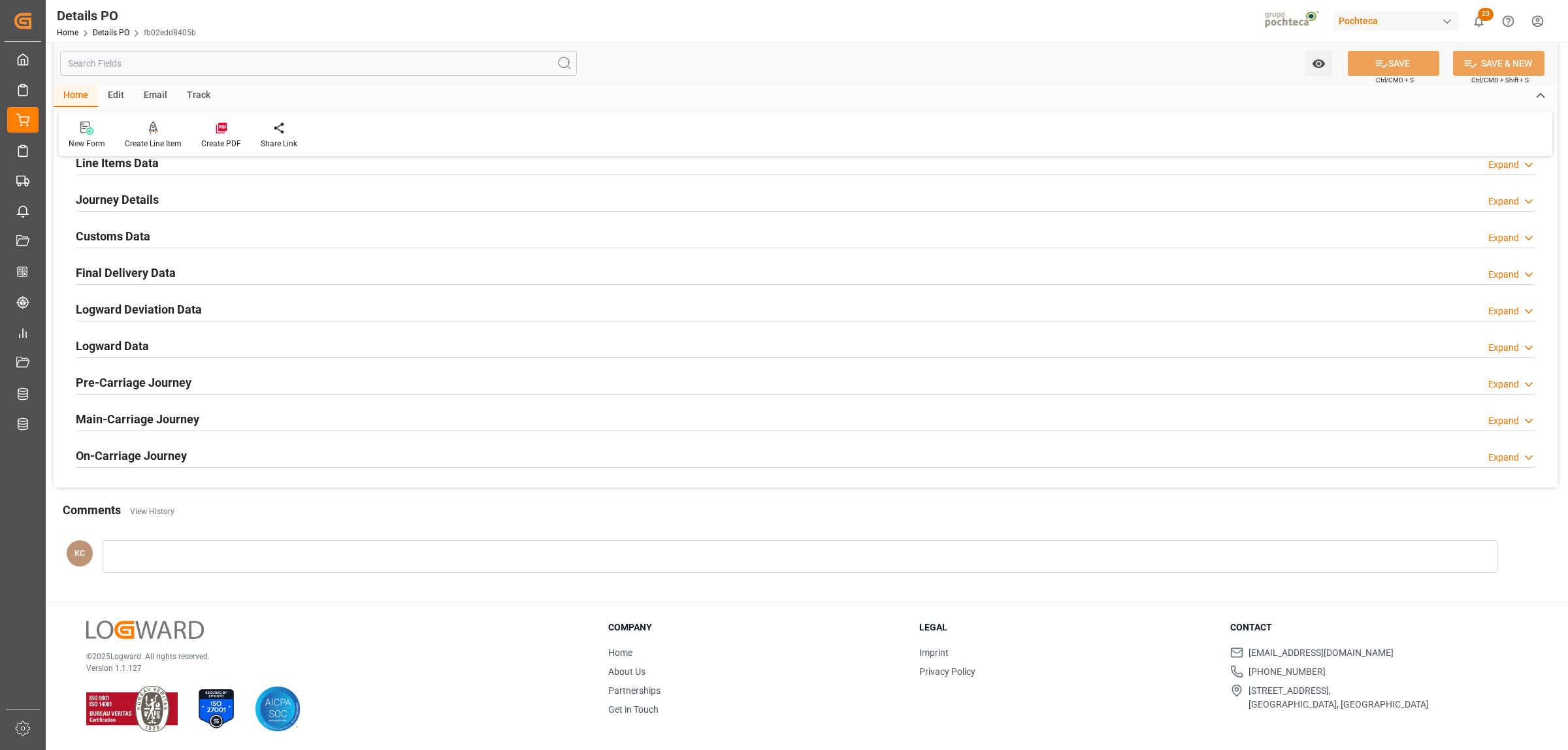
scroll to position [725, 0]
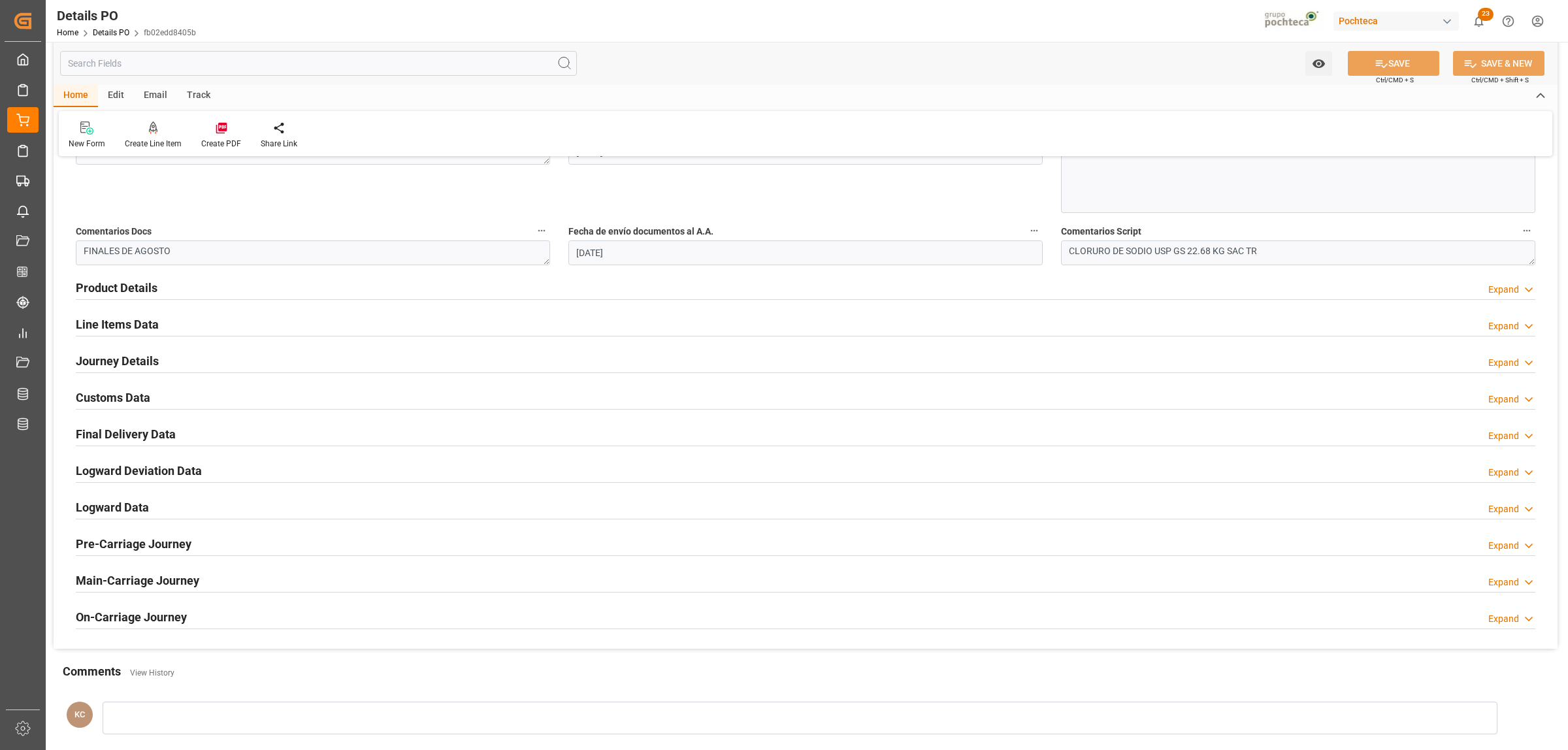
click at [113, 322] on h2 "Line Items Data" at bounding box center [117, 324] width 83 height 17
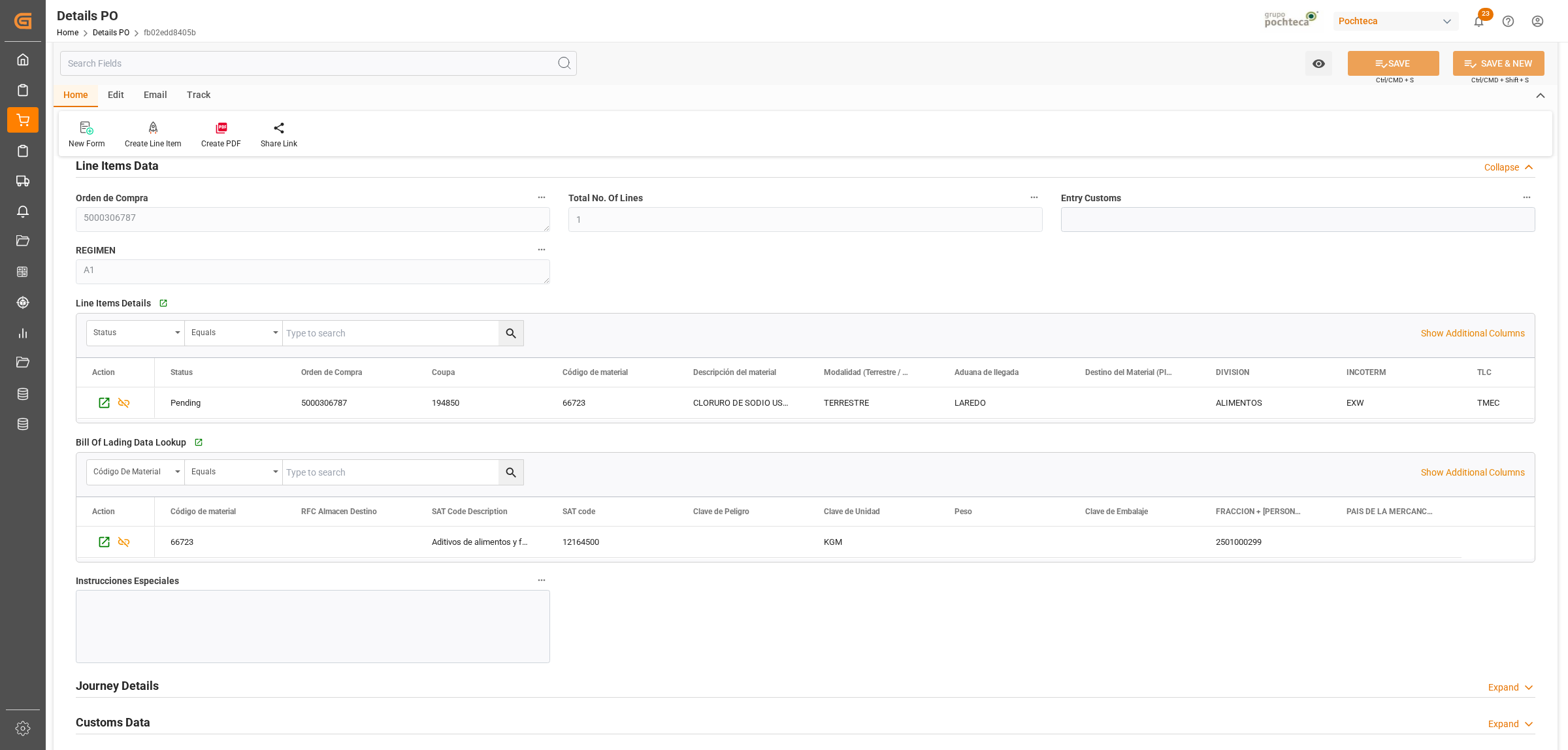
scroll to position [888, 0]
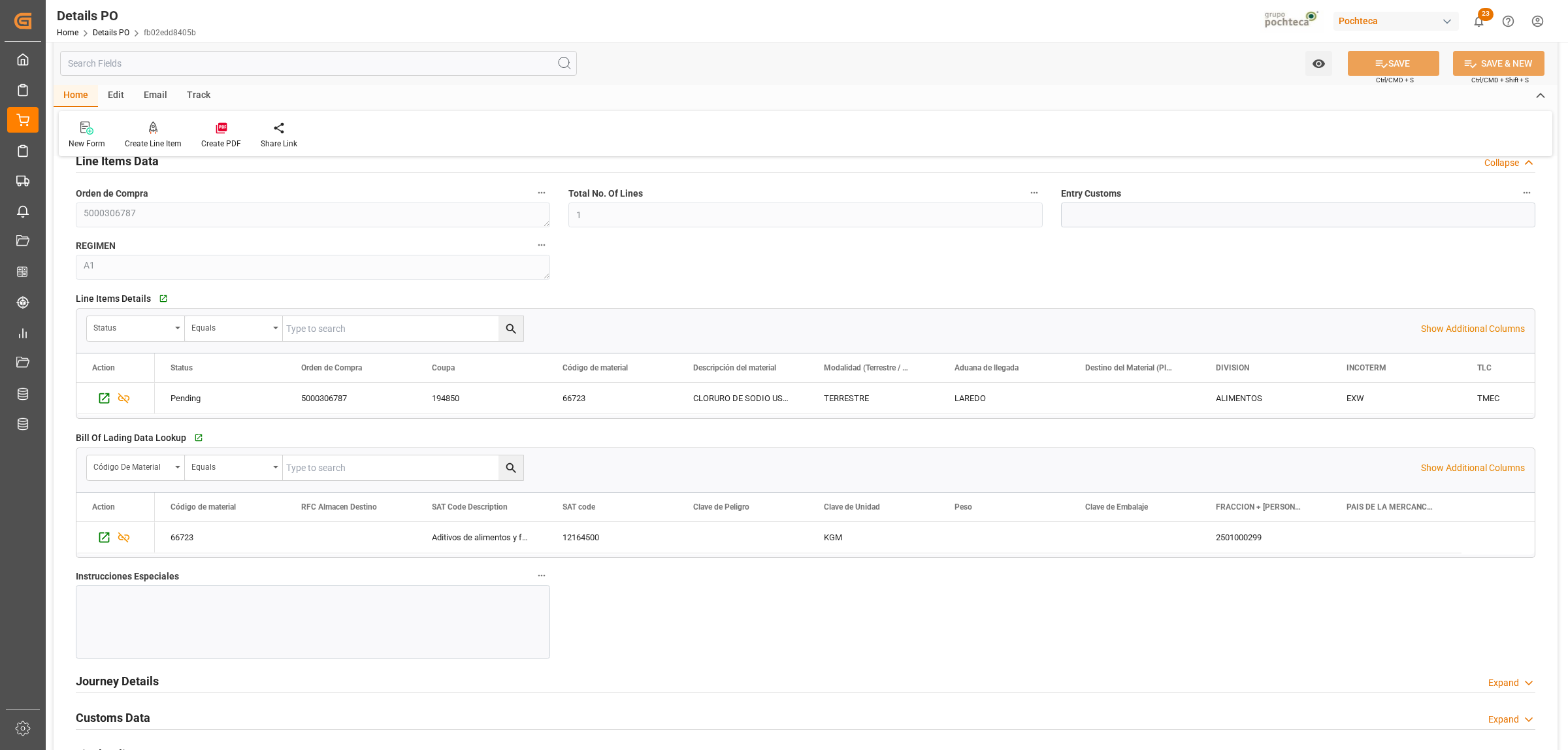
click at [118, 573] on div at bounding box center [313, 621] width 474 height 73
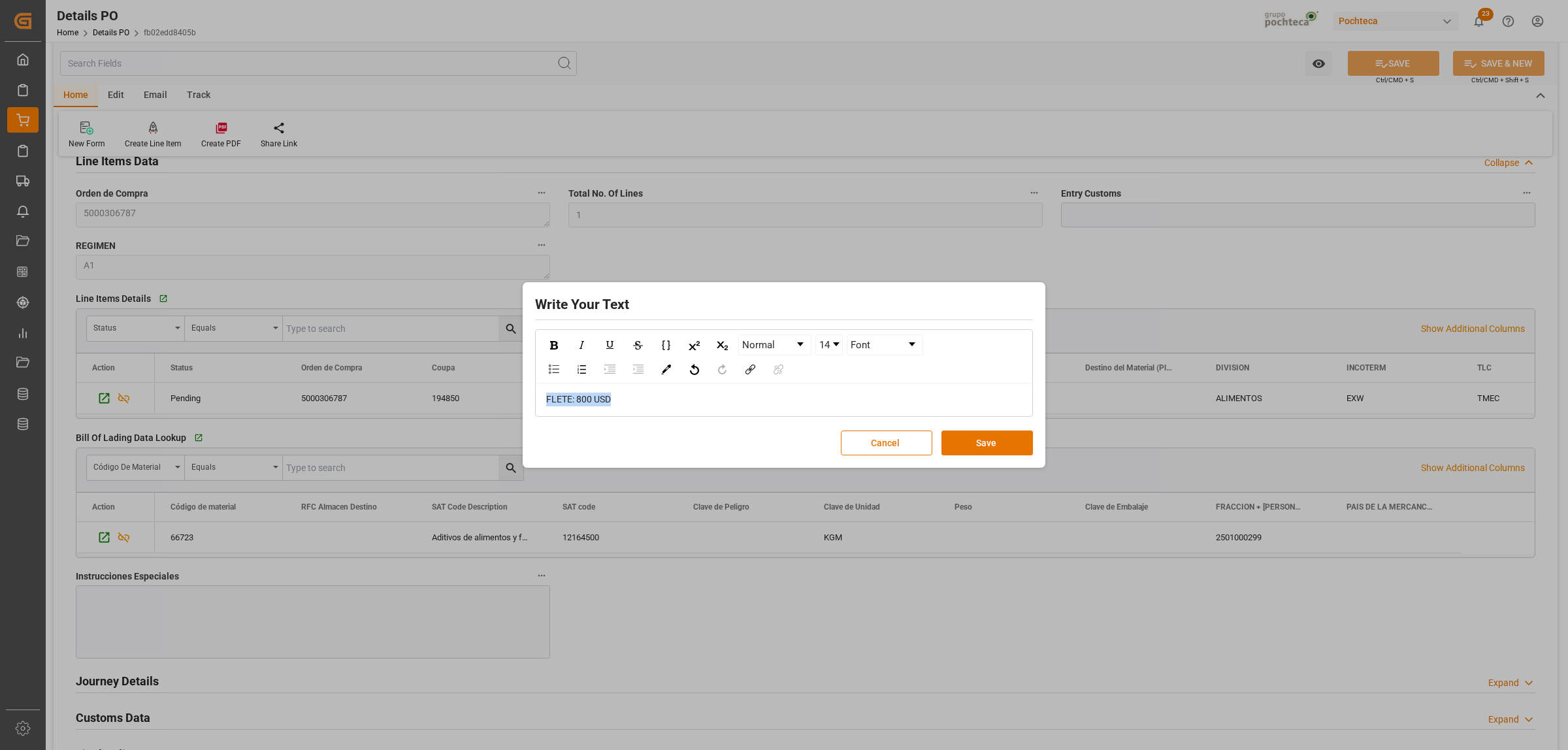
drag, startPoint x: 627, startPoint y: 395, endPoint x: 534, endPoint y: 395, distance: 93.0
click at [535, 395] on div "Normal 14 Font [PERSON_NAME]: 800 USD" at bounding box center [784, 373] width 498 height 88
click at [545, 346] on div "rdw-inline-control" at bounding box center [553, 345] width 23 height 19
click at [661, 371] on img "rdw-color-picker" at bounding box center [666, 369] width 10 height 10
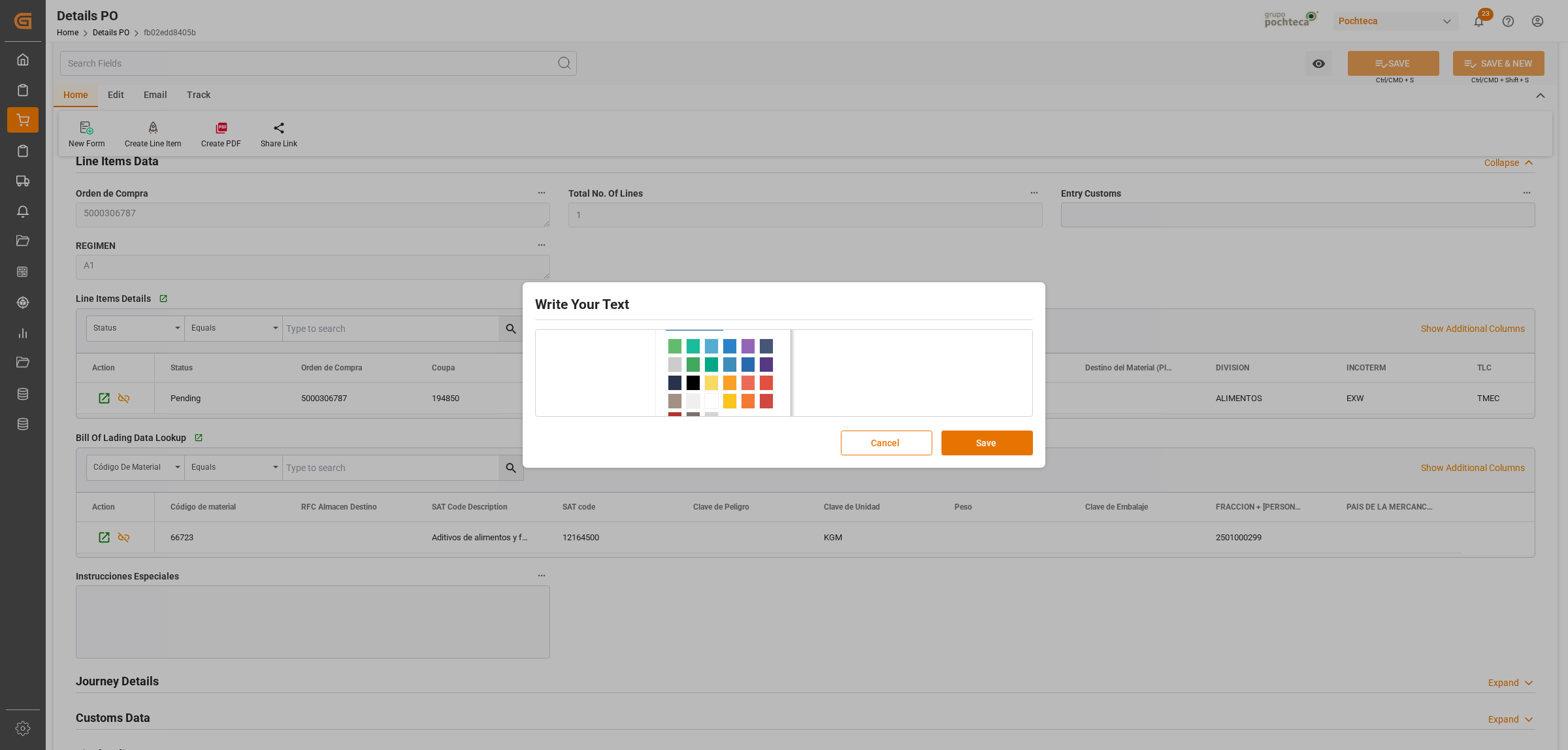
click at [692, 349] on span "rdw-color-picker" at bounding box center [693, 346] width 15 height 16
click at [836, 349] on link "14" at bounding box center [829, 345] width 26 height 19
click at [827, 389] on li "24" at bounding box center [829, 390] width 26 height 16
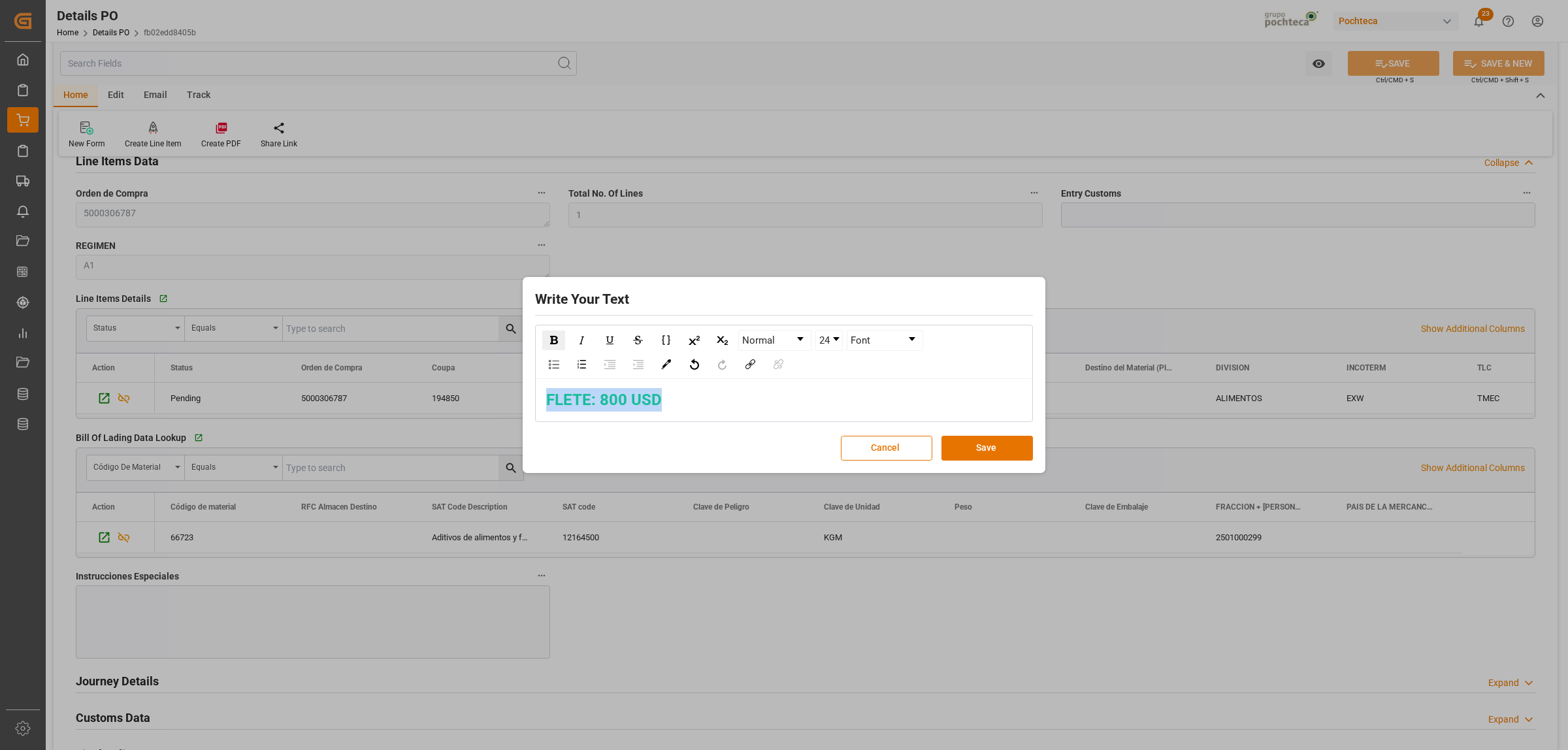
scroll to position [0, 0]
click at [995, 448] on button "Save" at bounding box center [986, 448] width 91 height 25
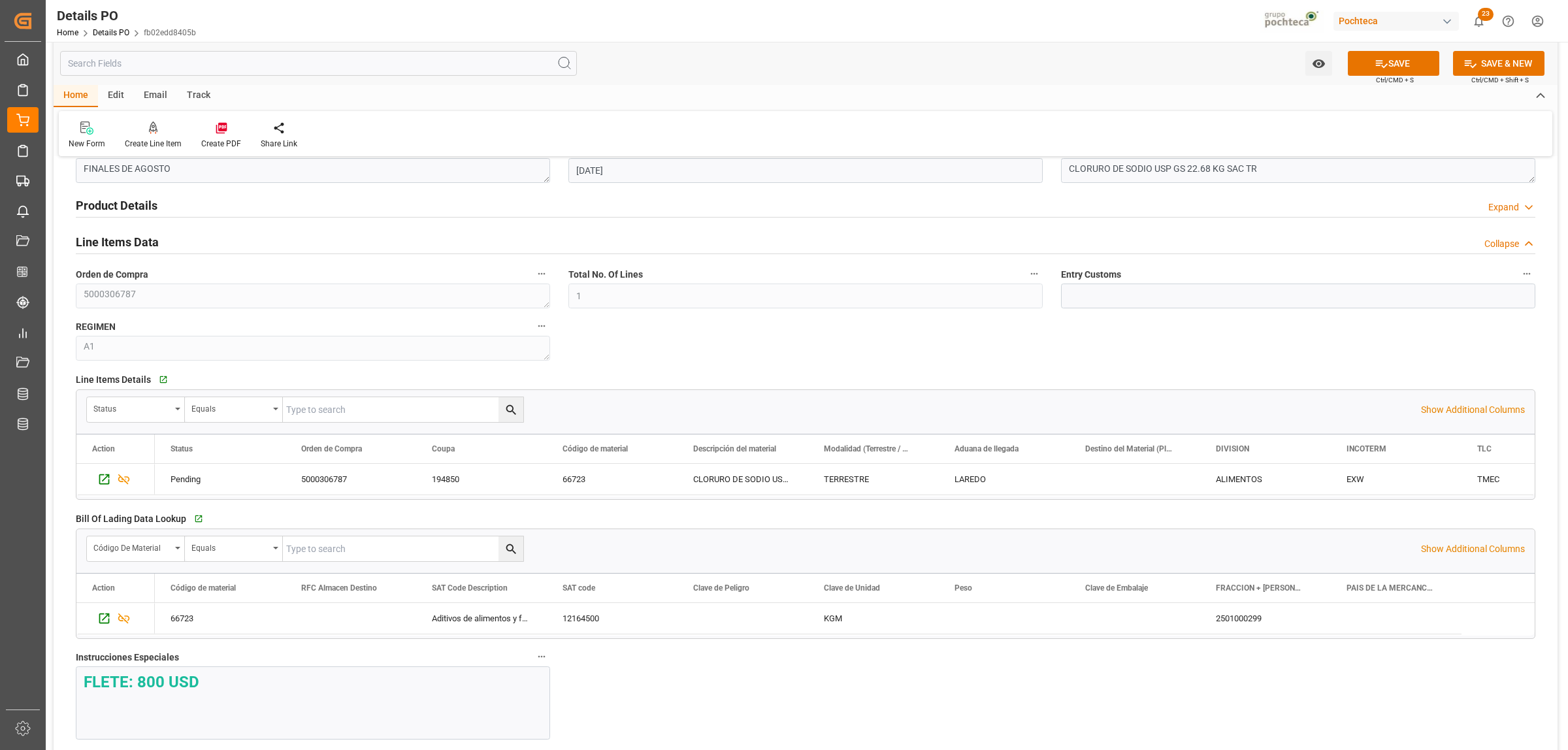
scroll to position [807, 0]
click at [1254, 67] on button "SAVE" at bounding box center [1393, 63] width 91 height 25
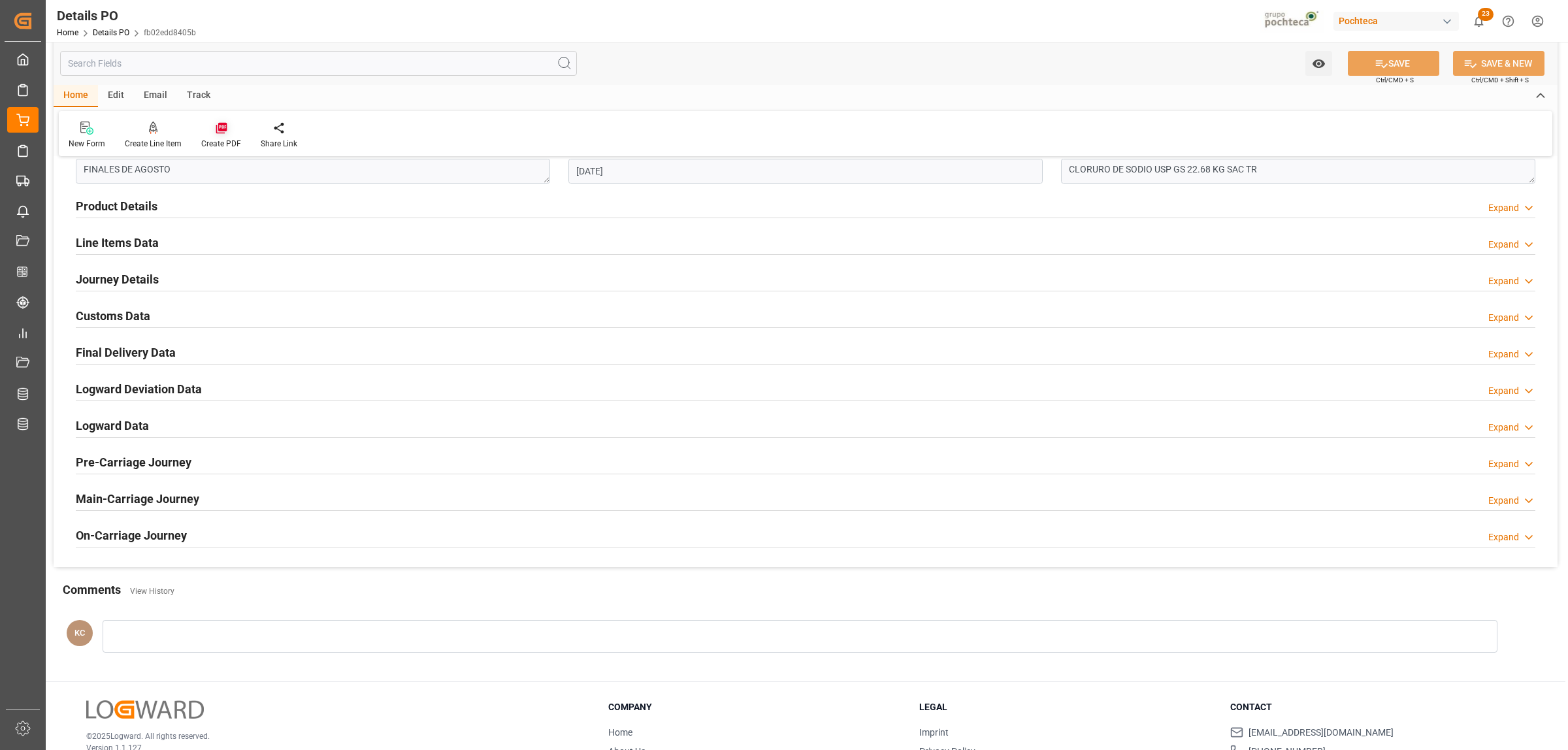
click at [216, 129] on icon at bounding box center [221, 129] width 11 height 11
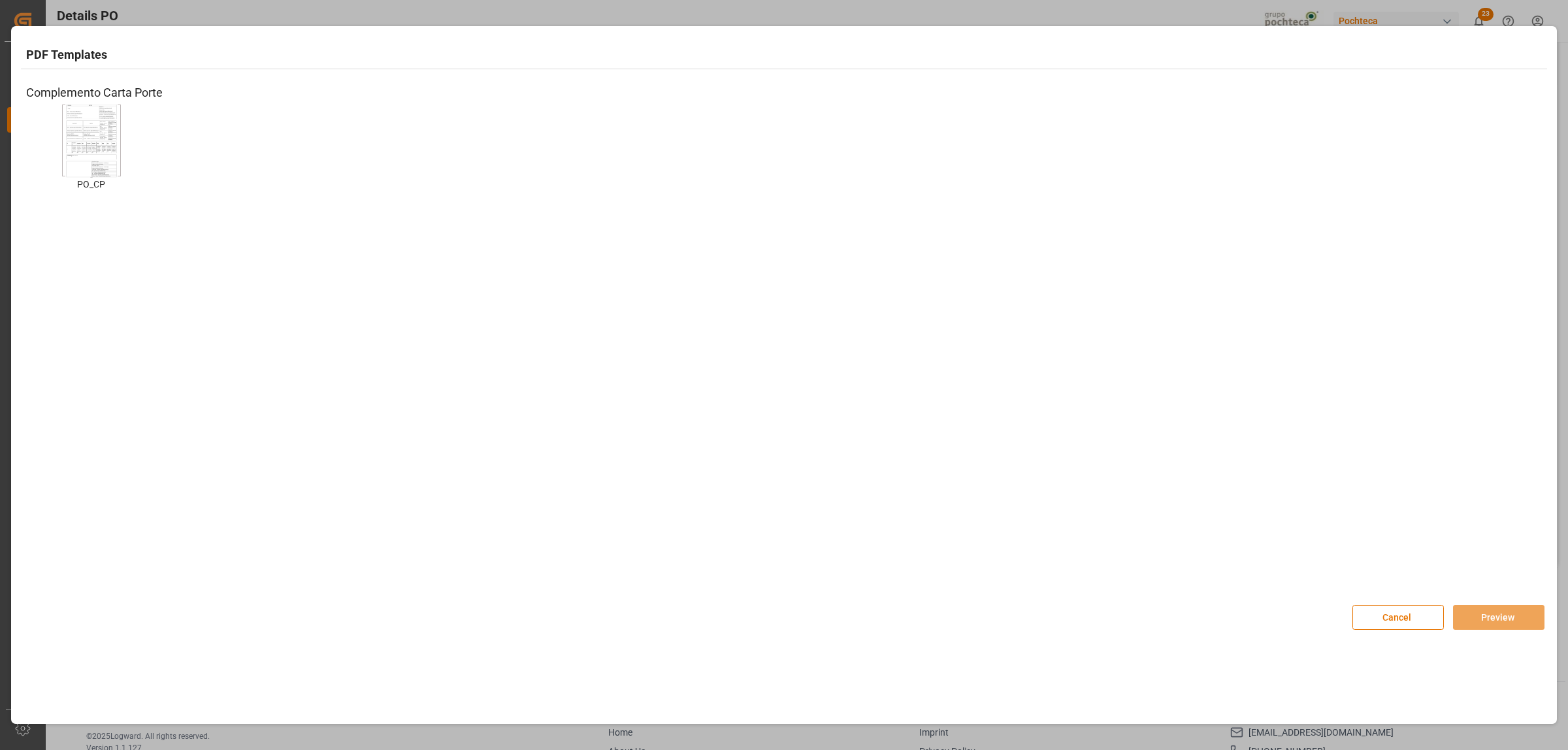
click at [89, 157] on img at bounding box center [91, 141] width 52 height 74
click at [1254, 573] on button "Preview" at bounding box center [1498, 618] width 91 height 25
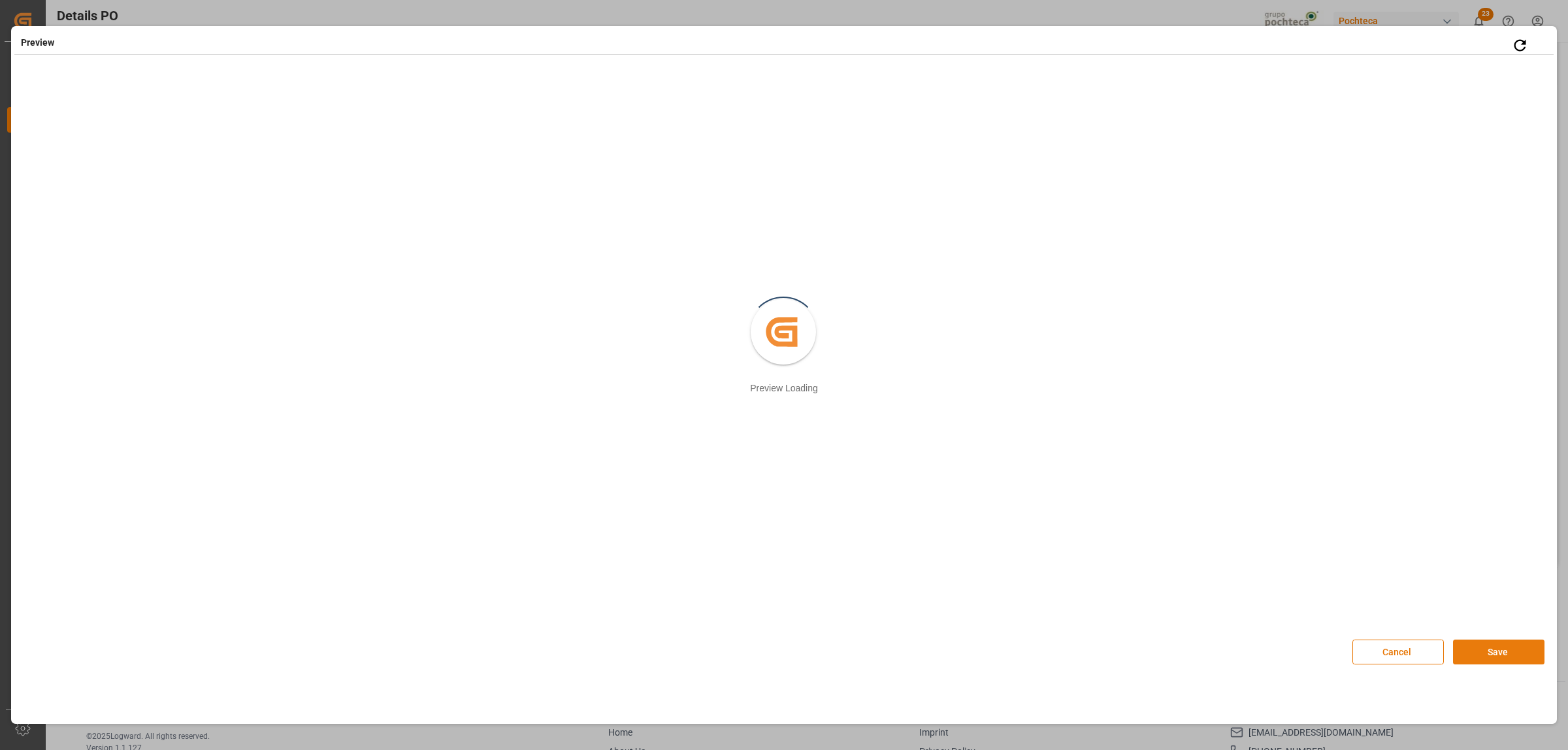
click at [1254, 573] on button "Save" at bounding box center [1498, 652] width 91 height 25
